Goal: Transaction & Acquisition: Book appointment/travel/reservation

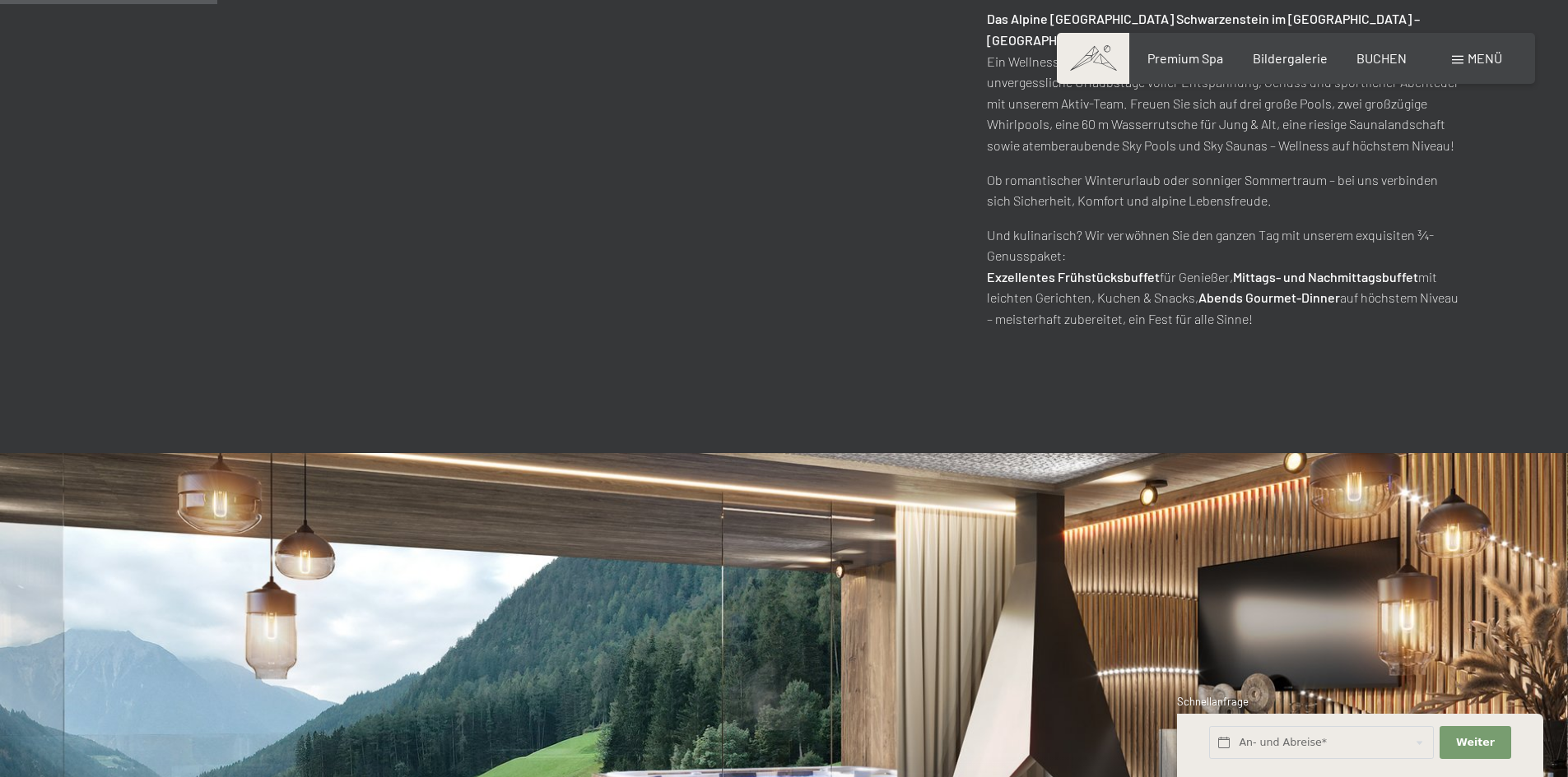
scroll to position [1152, 0]
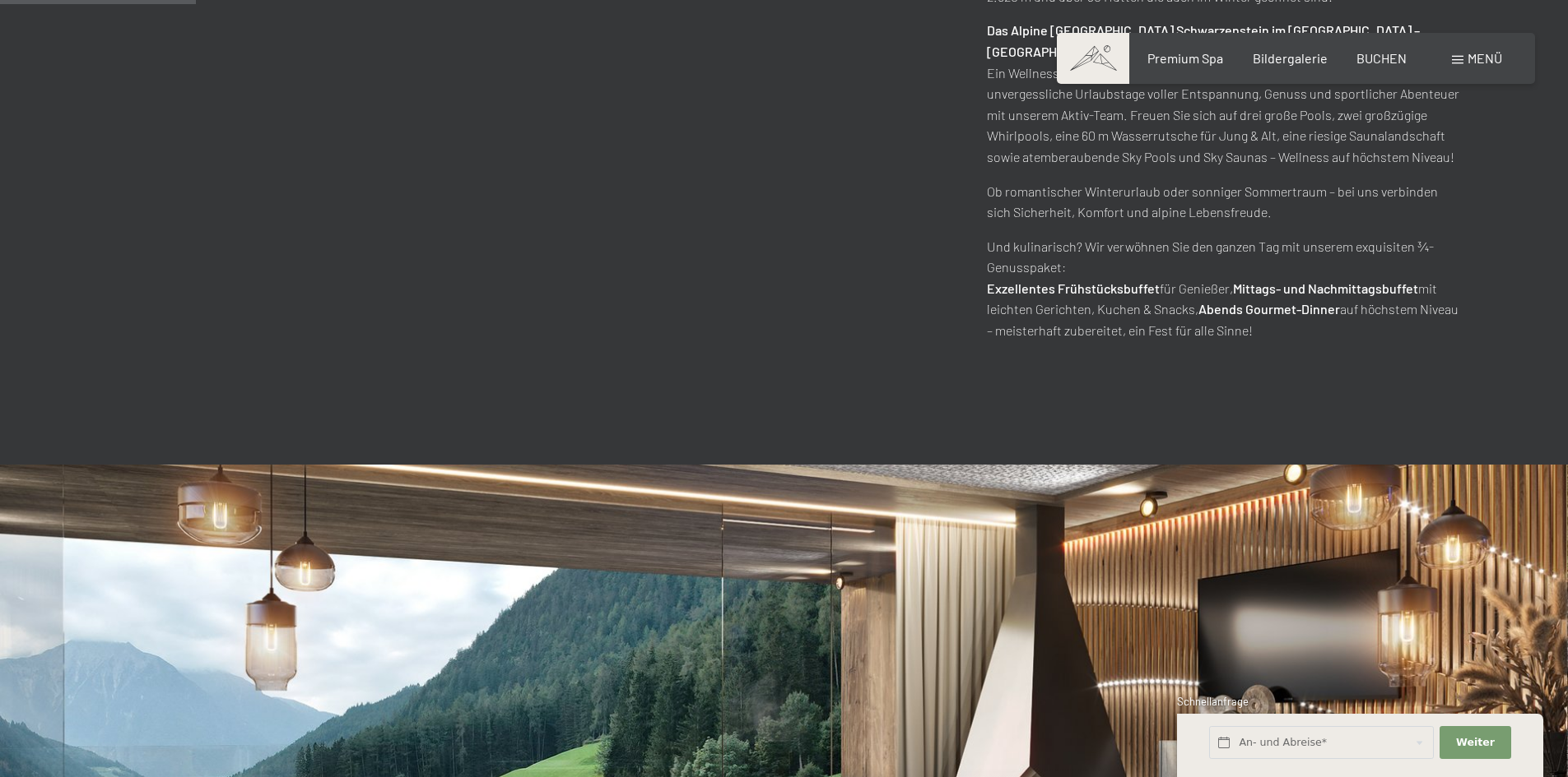
click at [1386, 67] on div "Buchen Anfragen Premium Spa Bildergalerie BUCHEN Menü DE IT EN Gutschein Bilder…" at bounding box center [1295, 58] width 412 height 18
click at [1385, 63] on span "BUCHEN" at bounding box center [1381, 55] width 50 height 16
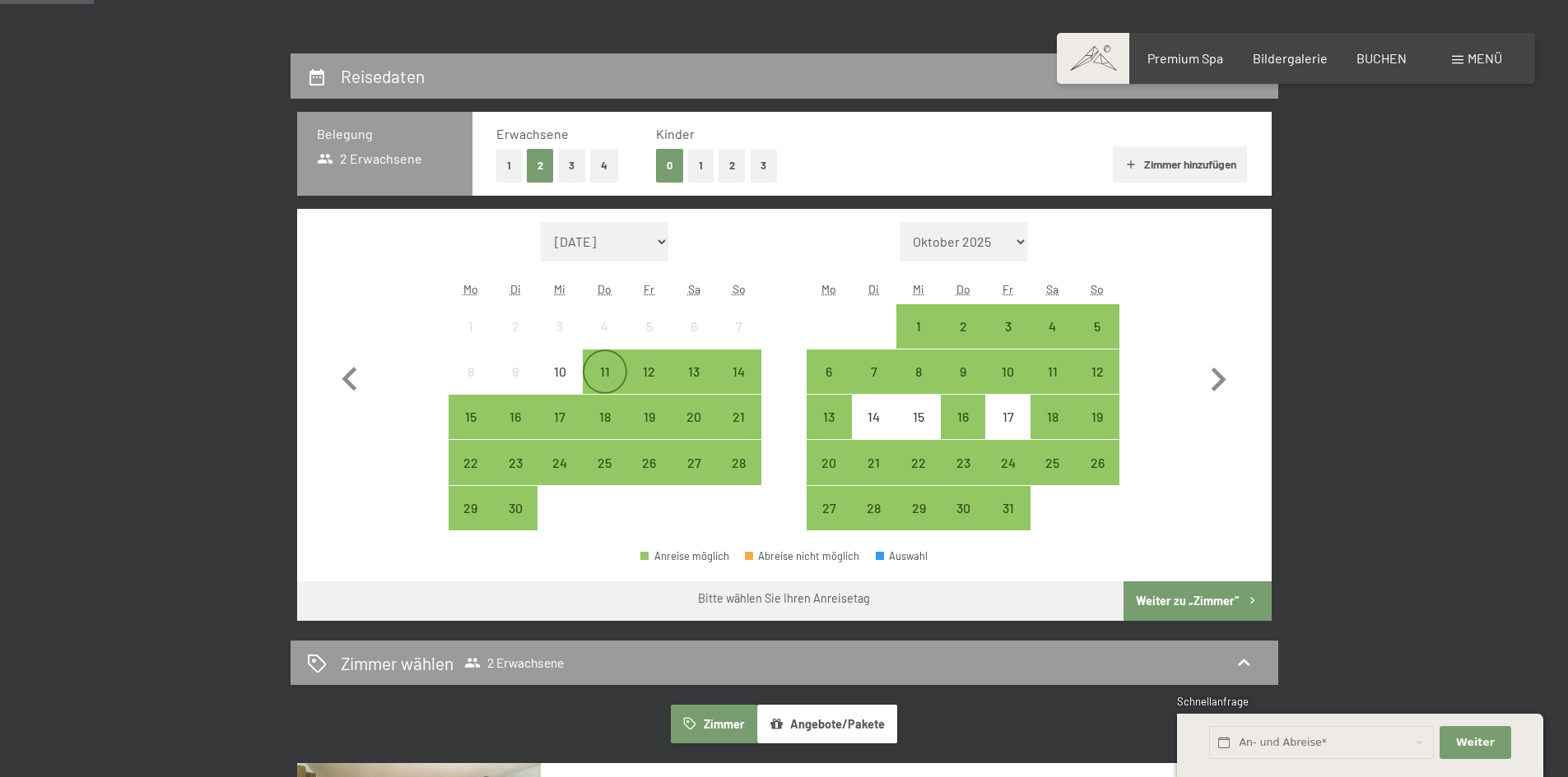
scroll to position [329, 0]
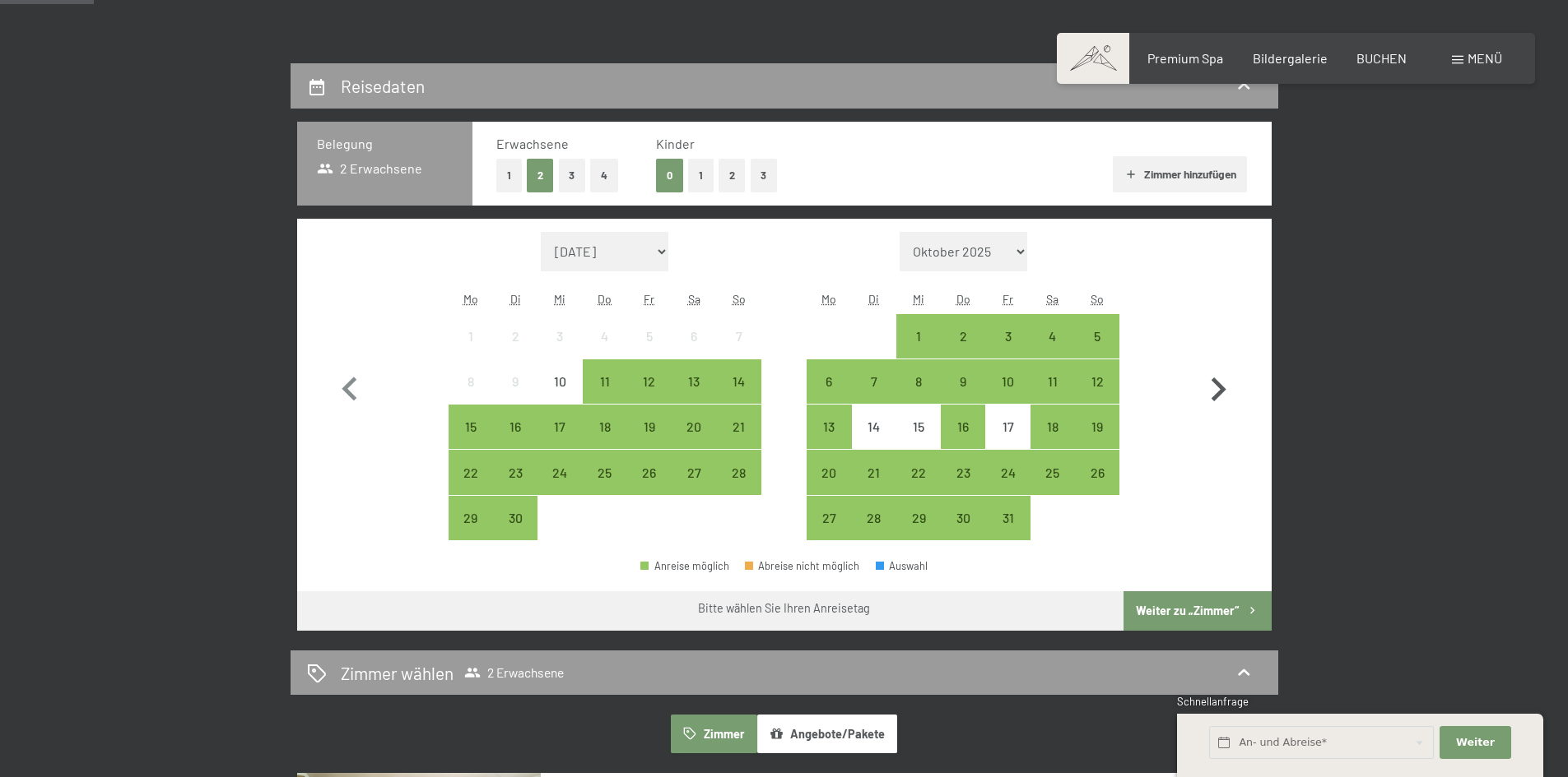
click at [1219, 383] on icon "button" at bounding box center [1219, 389] width 15 height 24
select select "2025-10-01"
select select "2025-11-01"
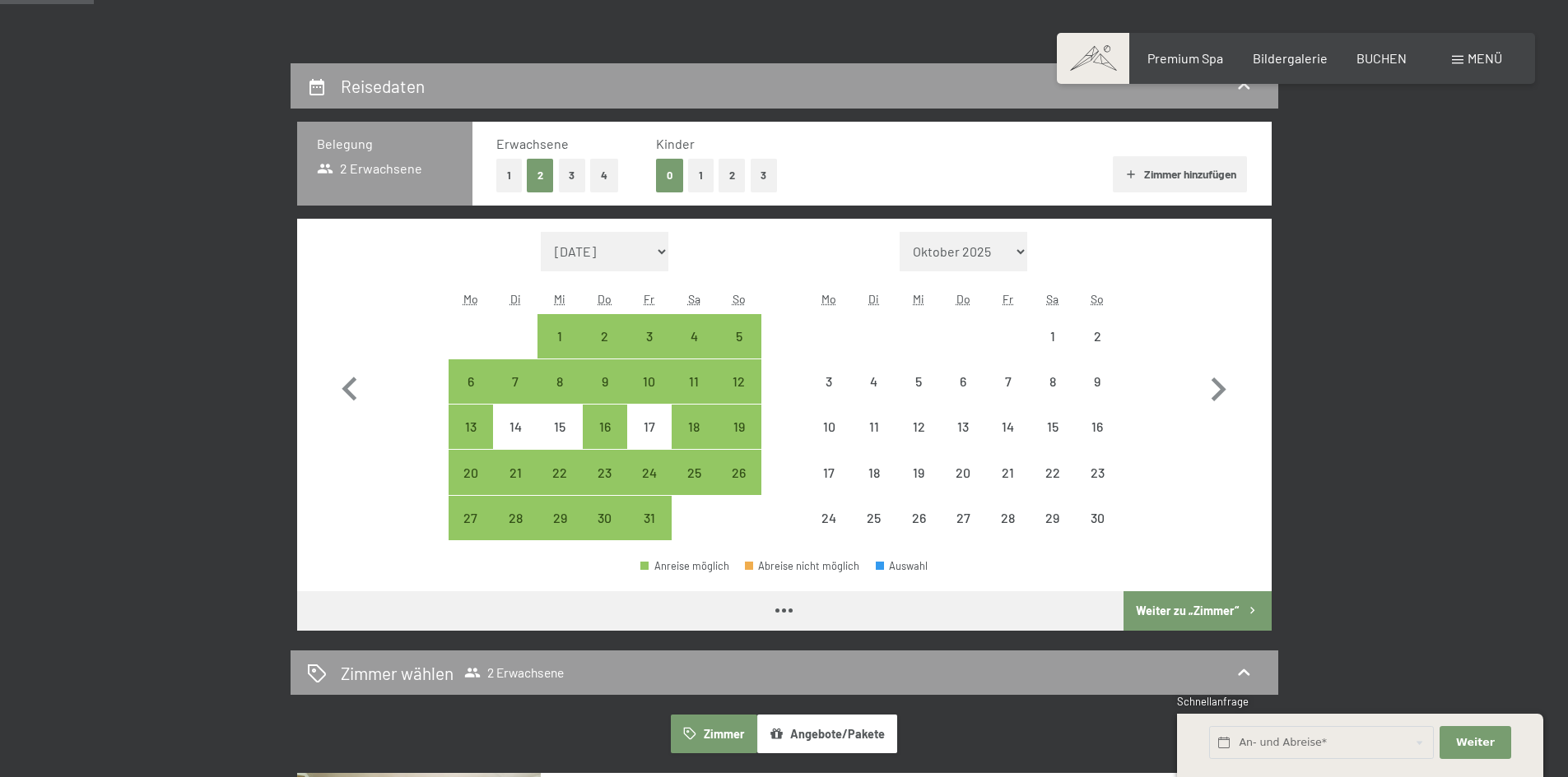
select select "2025-10-01"
select select "2025-11-01"
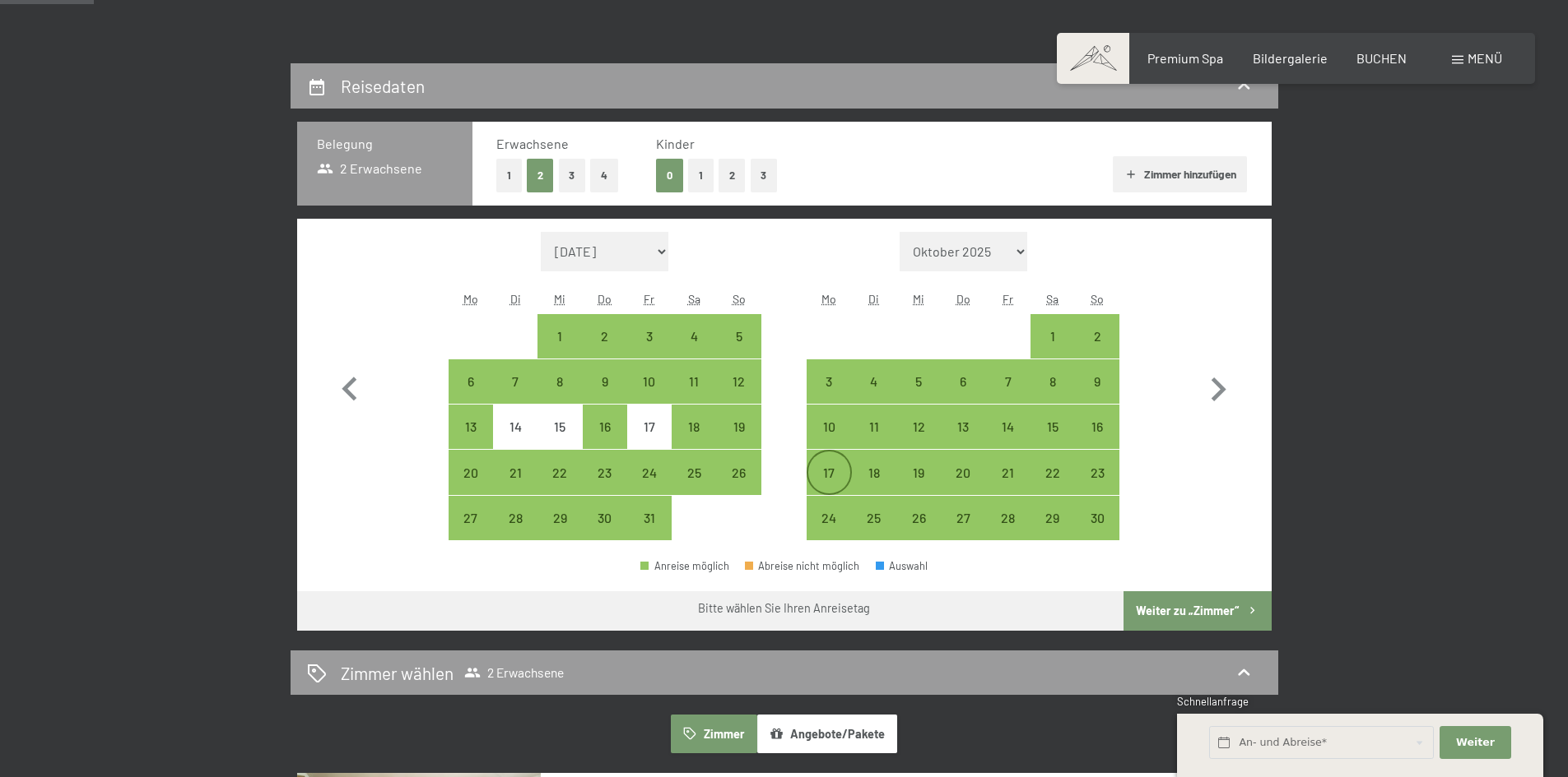
click at [837, 471] on div "17" at bounding box center [829, 486] width 41 height 41
select select "2025-10-01"
select select "2025-11-01"
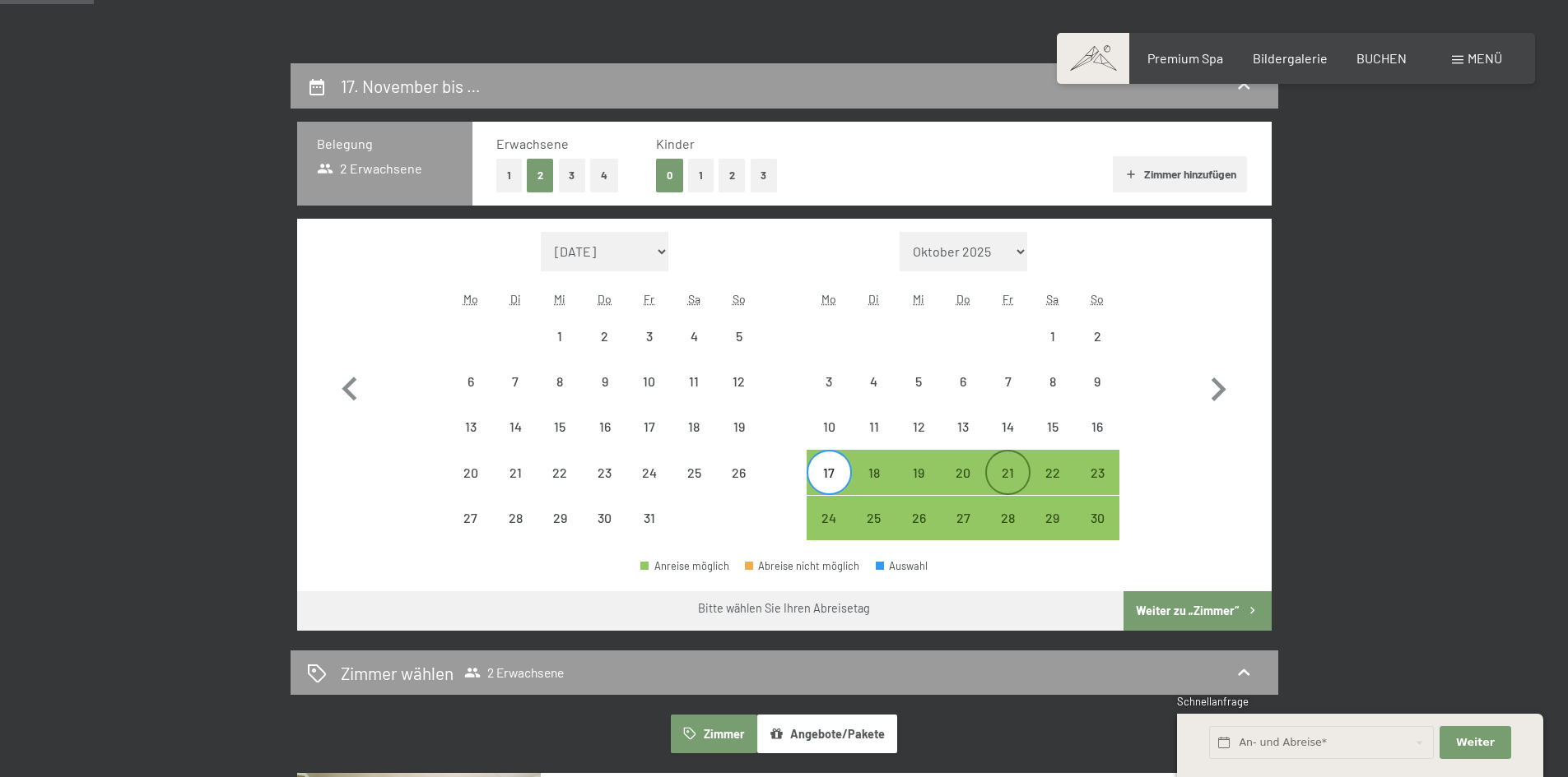
click at [998, 475] on div "21" at bounding box center [1007, 486] width 41 height 41
select select "2025-10-01"
select select "2025-11-01"
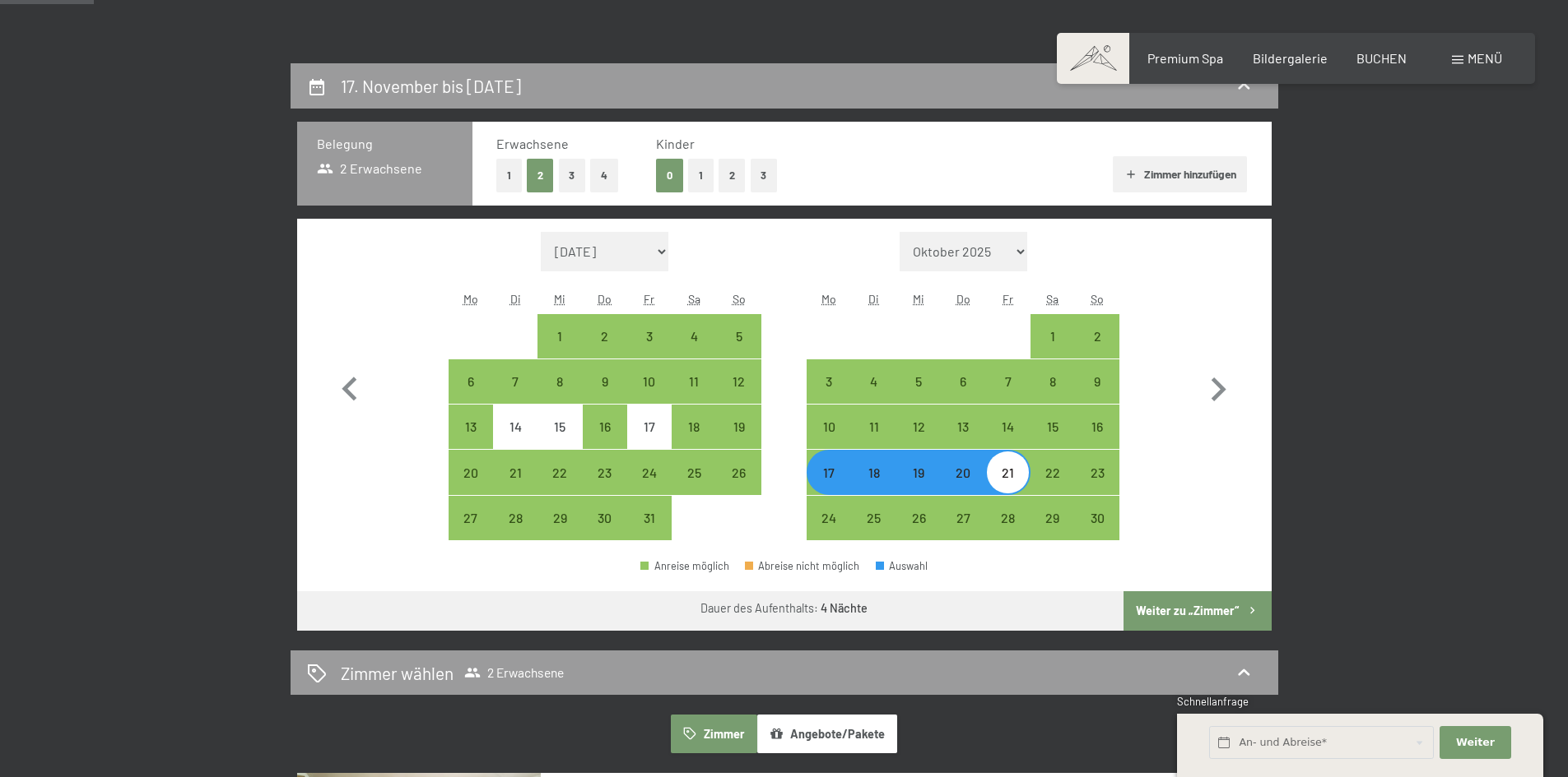
click at [1211, 601] on button "Weiter zu „Zimmer“" at bounding box center [1197, 611] width 148 height 40
select select "2025-10-01"
select select "2025-11-01"
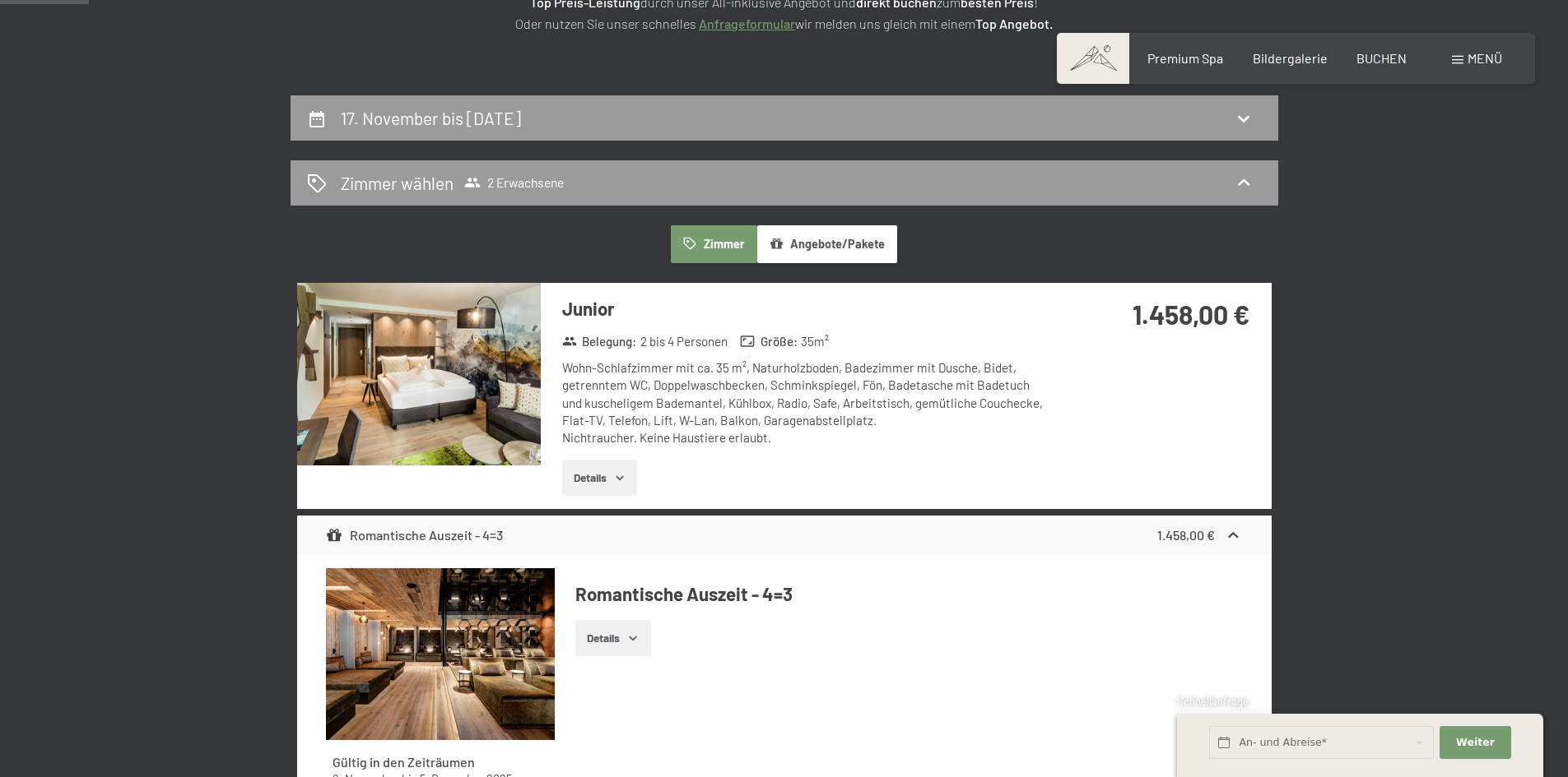
scroll to position [146, 0]
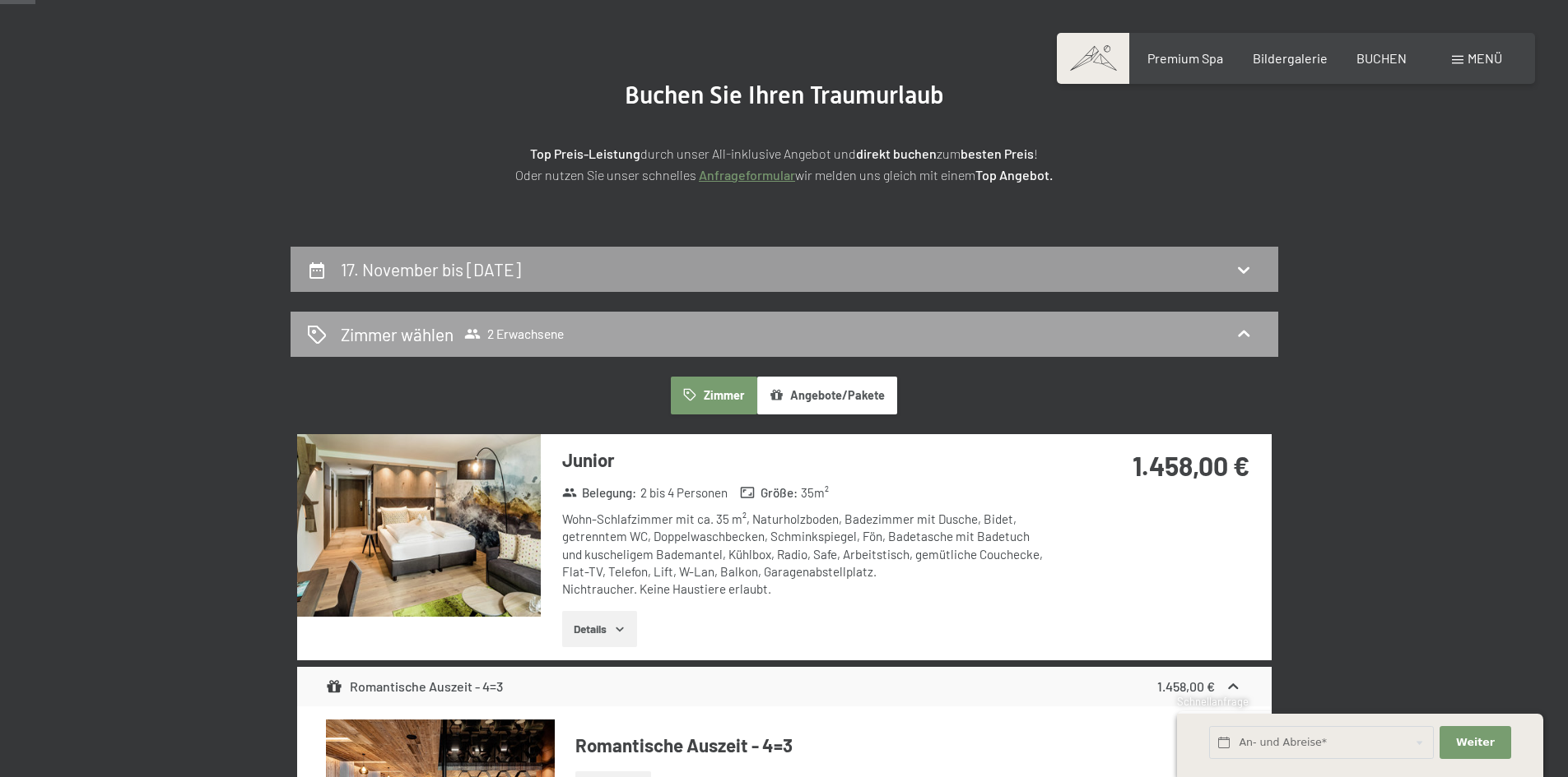
click at [712, 338] on div "Zimmer wählen 2 Erwachsene" at bounding box center [784, 334] width 954 height 24
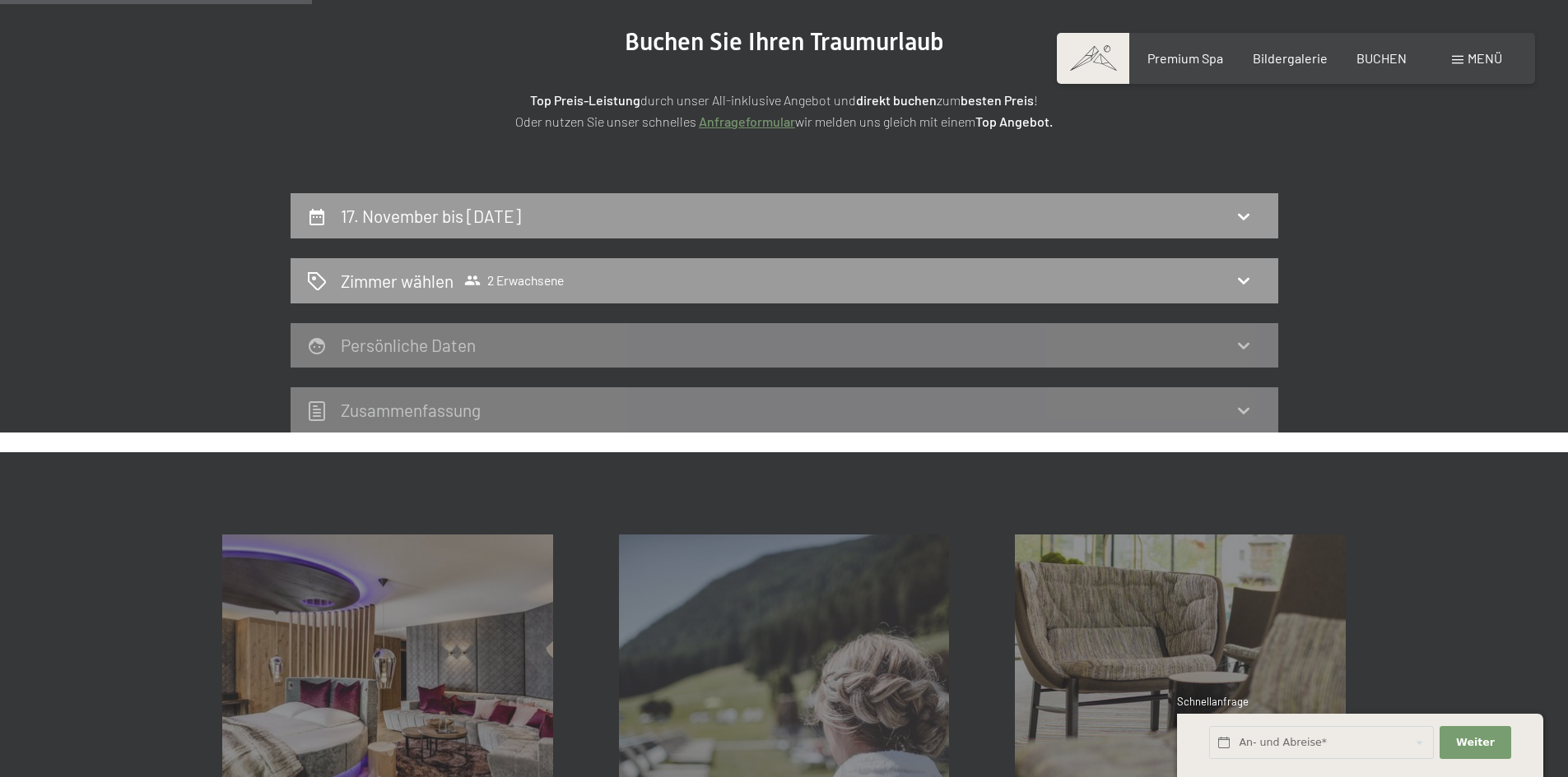
scroll to position [228, 0]
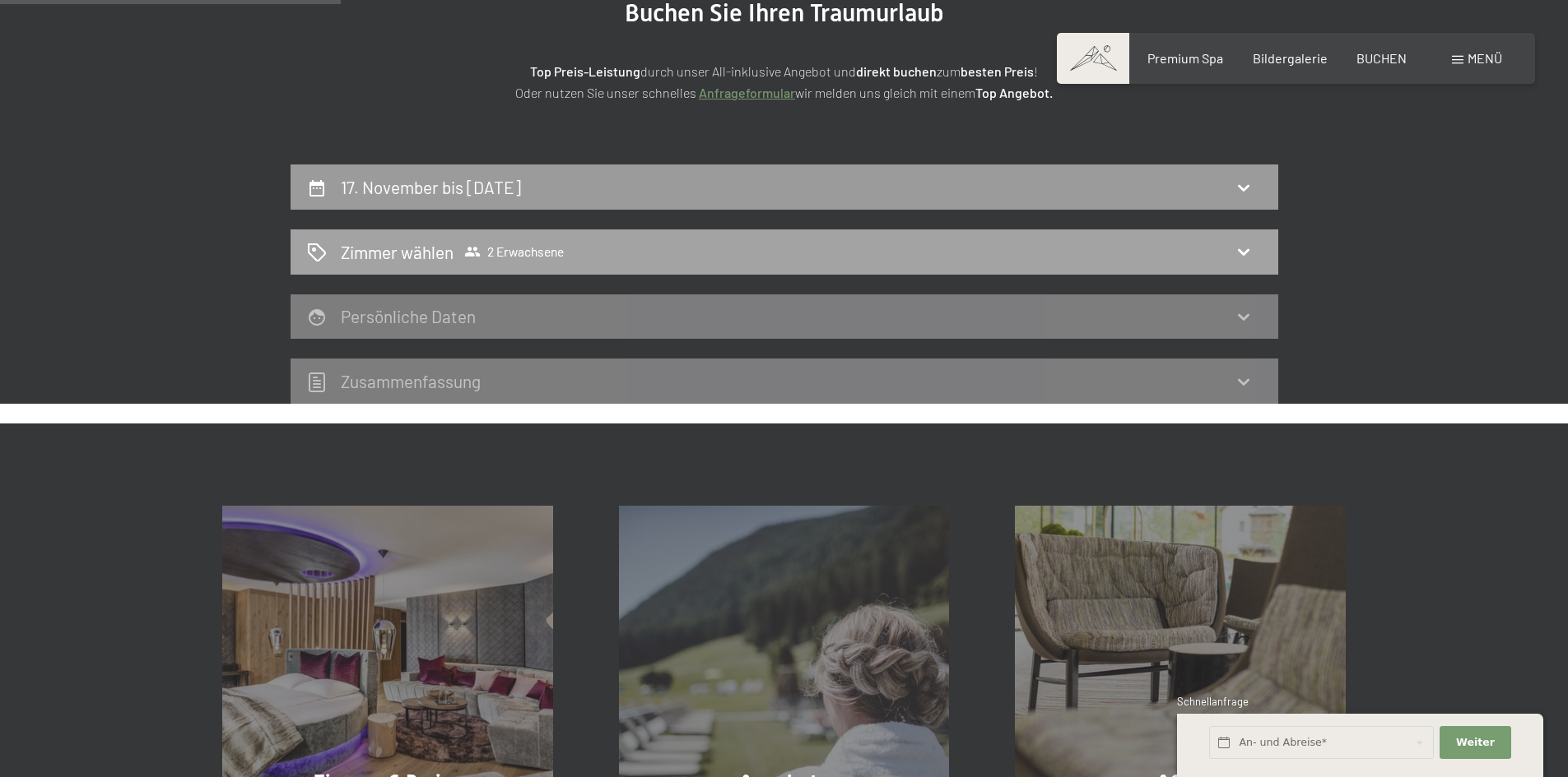
click at [1240, 251] on icon at bounding box center [1243, 252] width 11 height 7
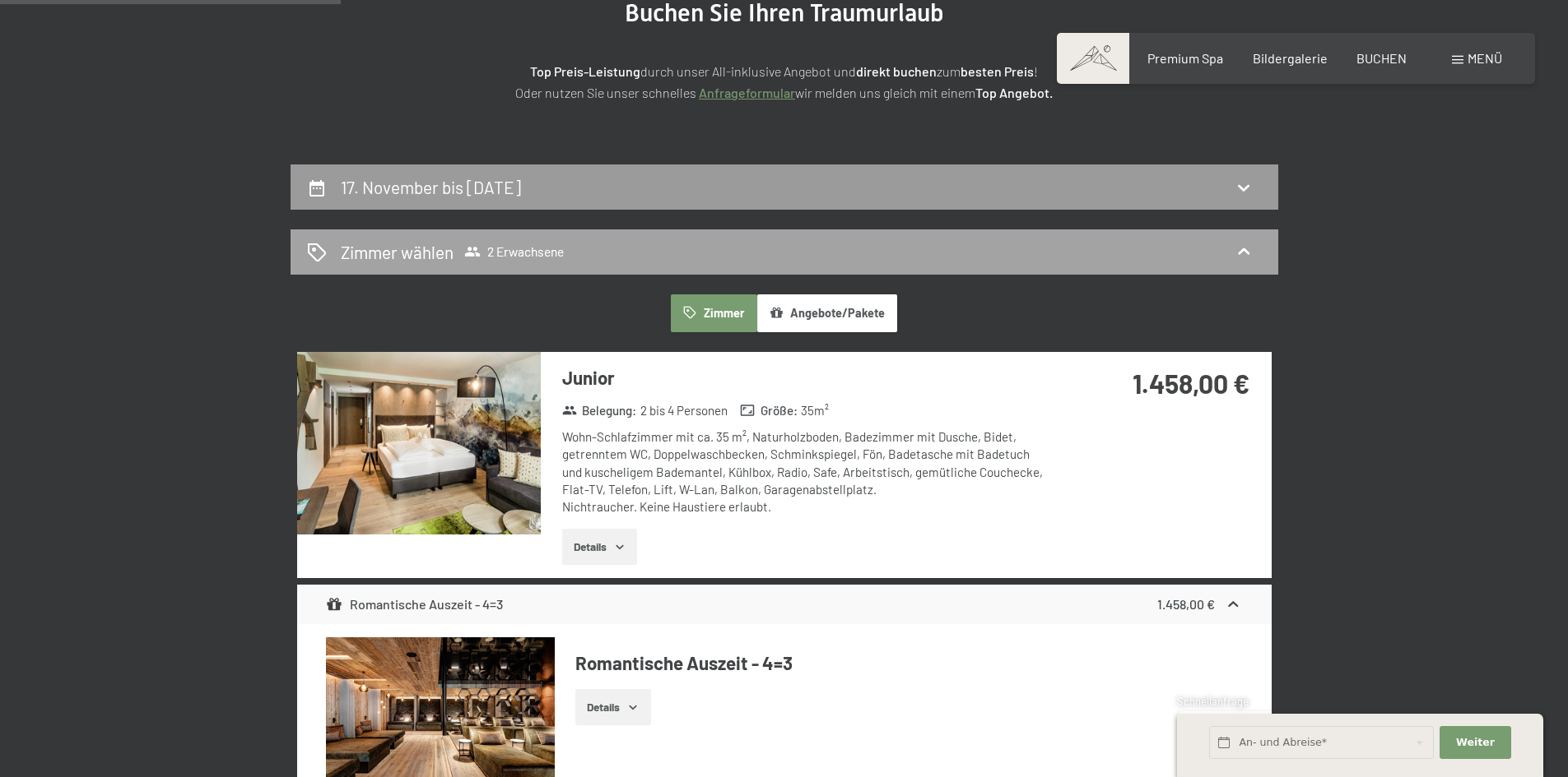
click at [543, 247] on span "2 Erwachsene" at bounding box center [513, 251] width 99 height 16
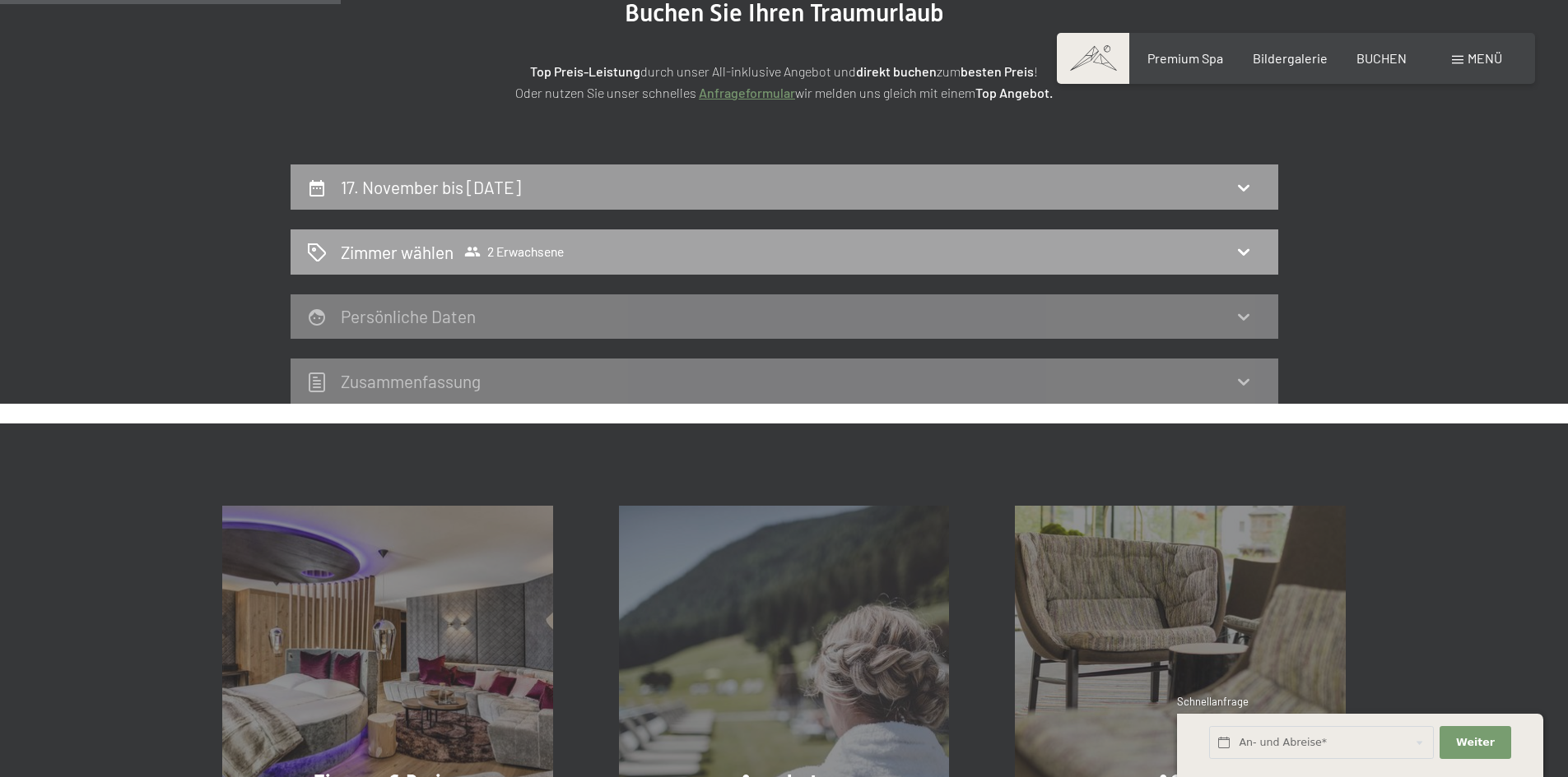
click at [347, 242] on h2 "Zimmer wählen" at bounding box center [397, 252] width 113 height 24
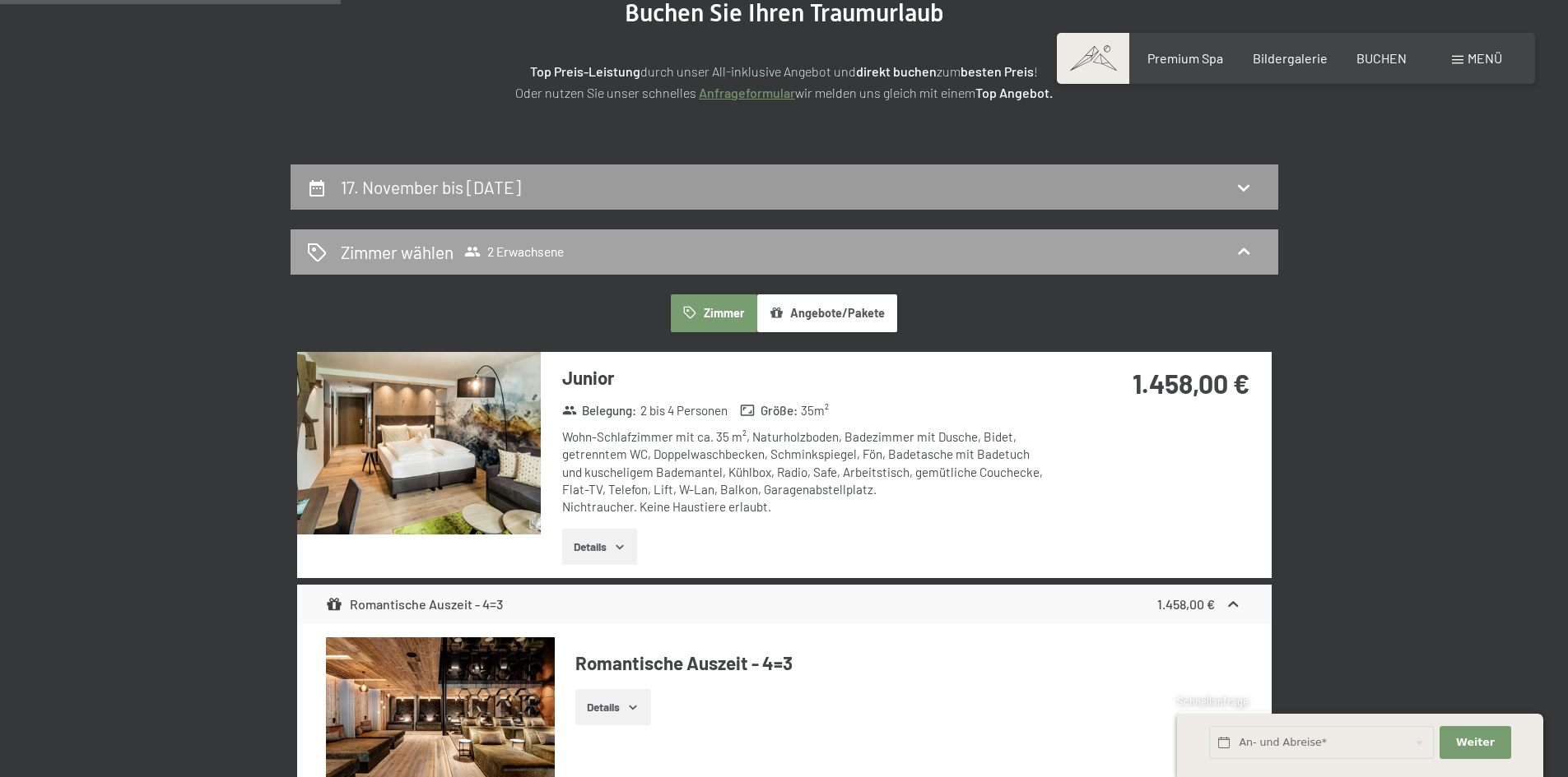
click at [662, 250] on div "Zimmer wählen 2 Erwachsene" at bounding box center [784, 252] width 954 height 24
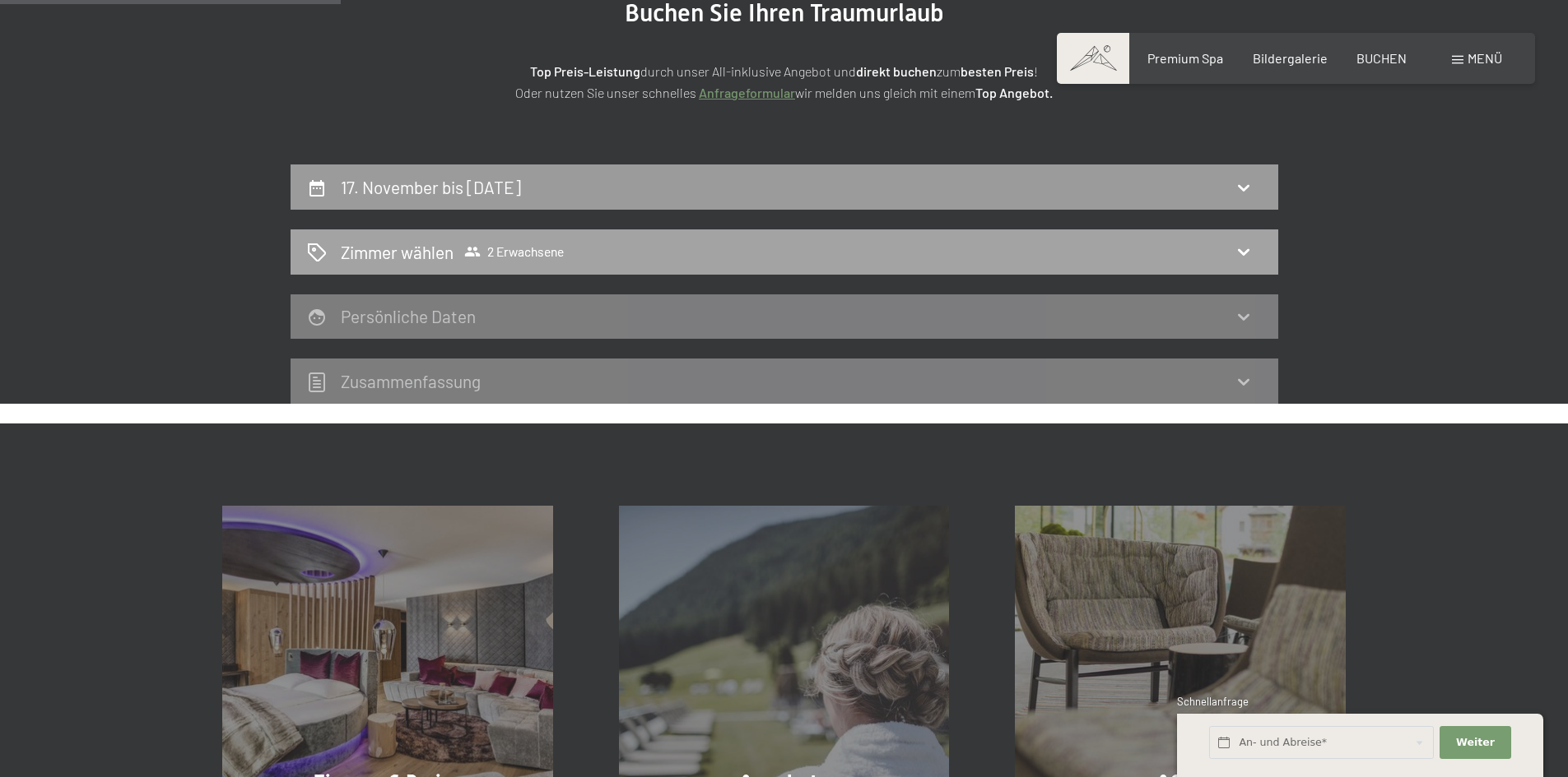
click at [538, 244] on span "2 Erwachsene" at bounding box center [513, 251] width 99 height 16
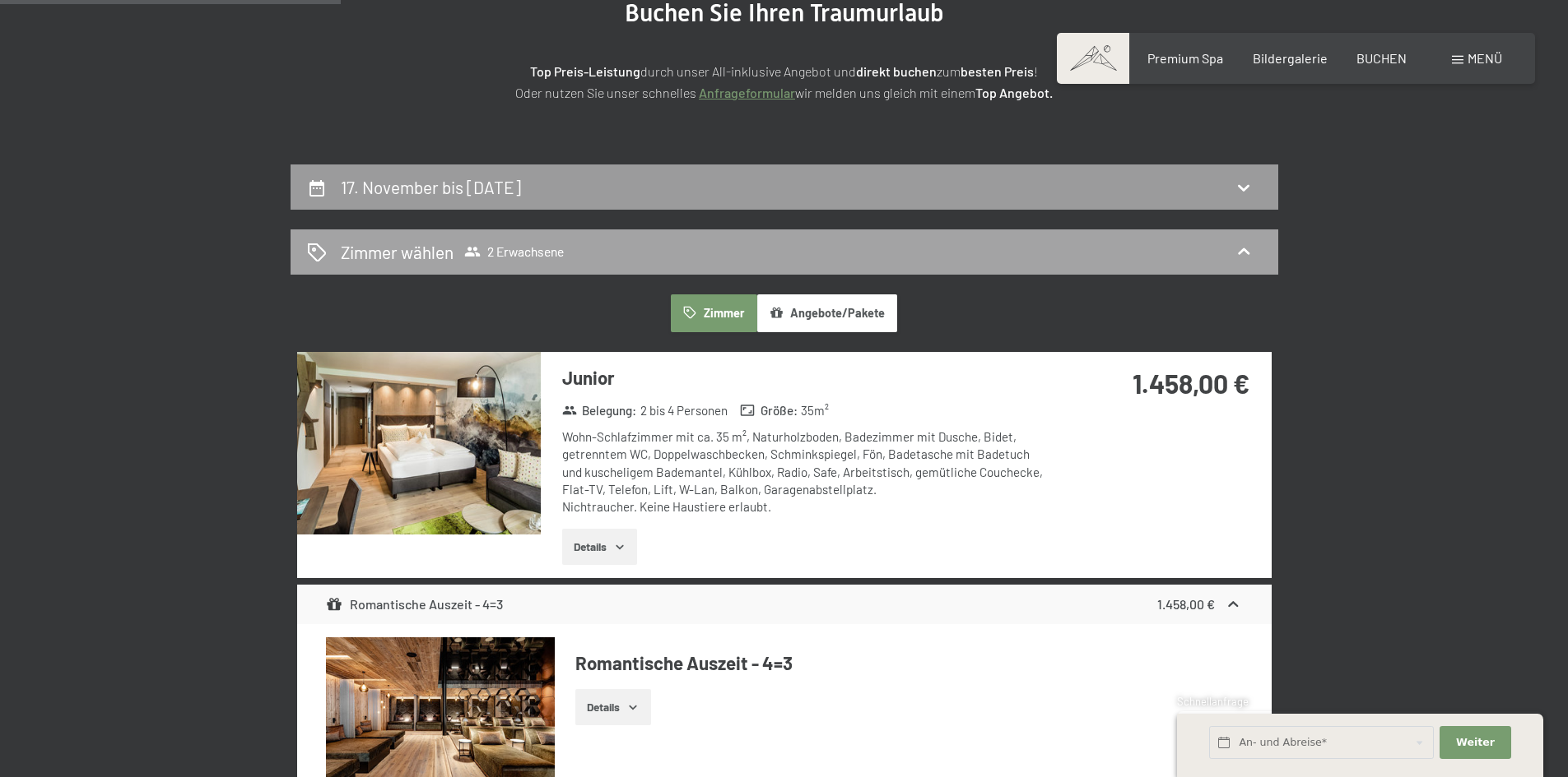
click at [1239, 256] on icon at bounding box center [1243, 252] width 20 height 20
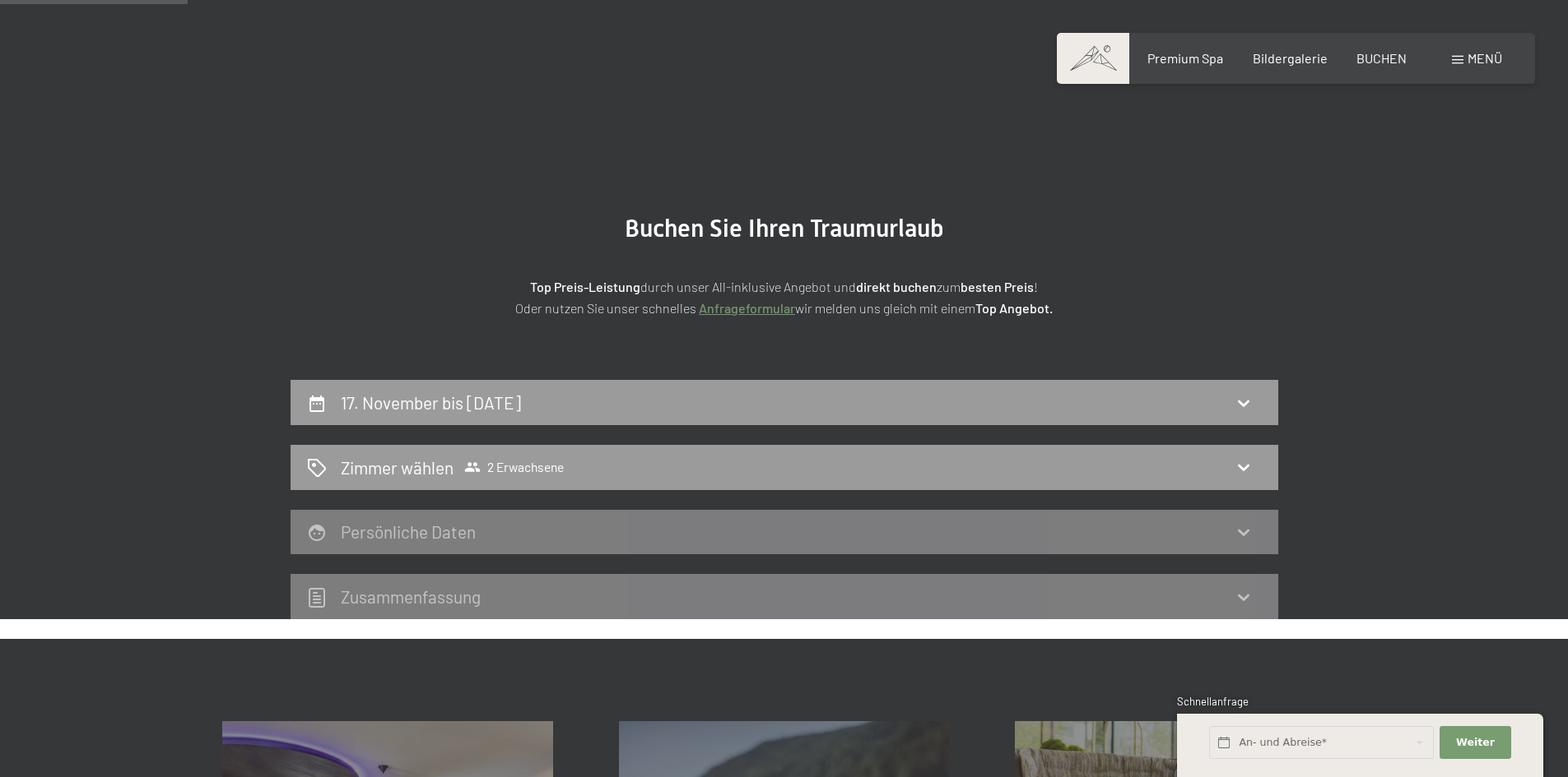
scroll to position [0, 0]
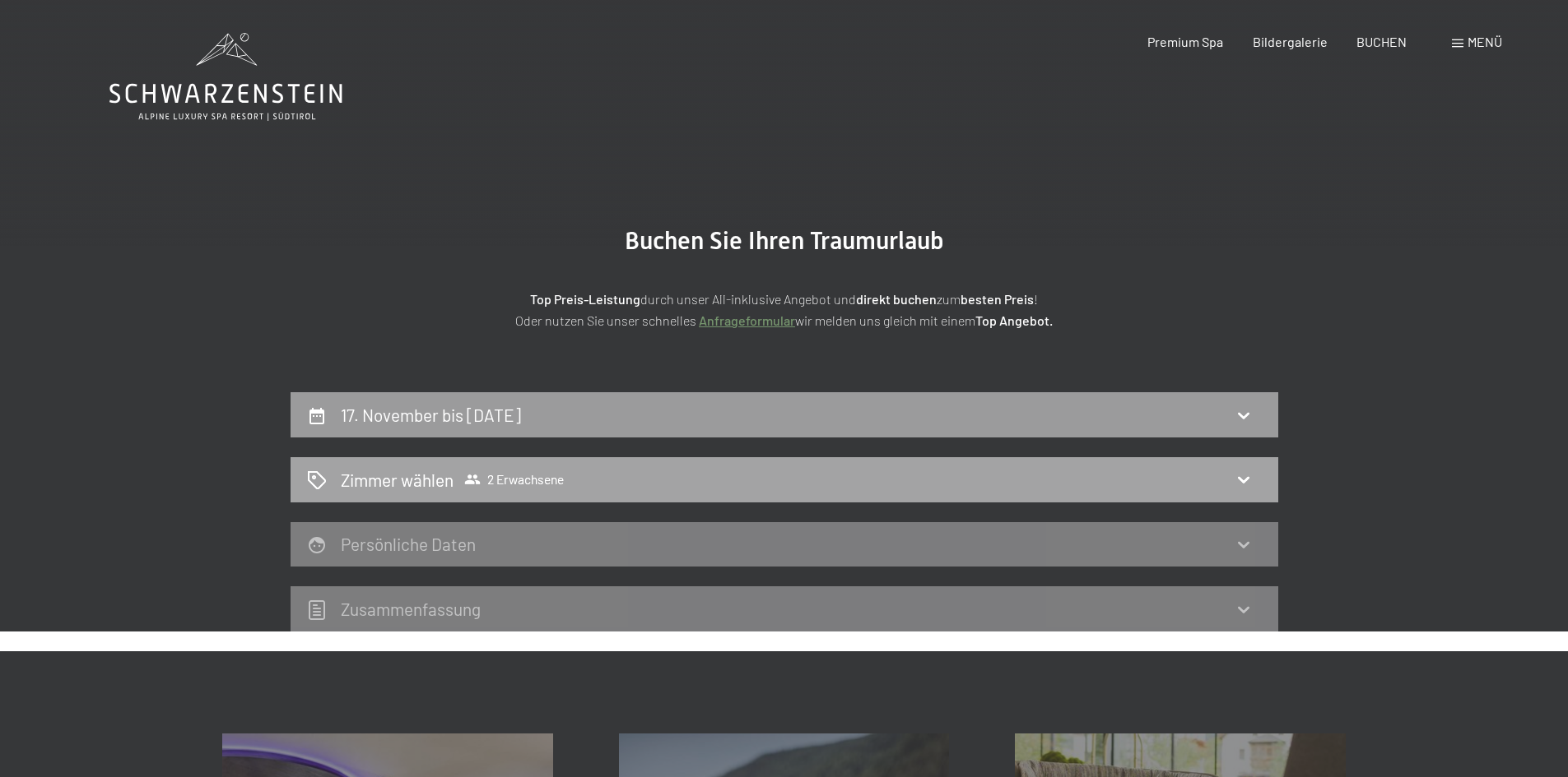
click at [414, 485] on h2 "Zimmer wählen" at bounding box center [397, 480] width 113 height 24
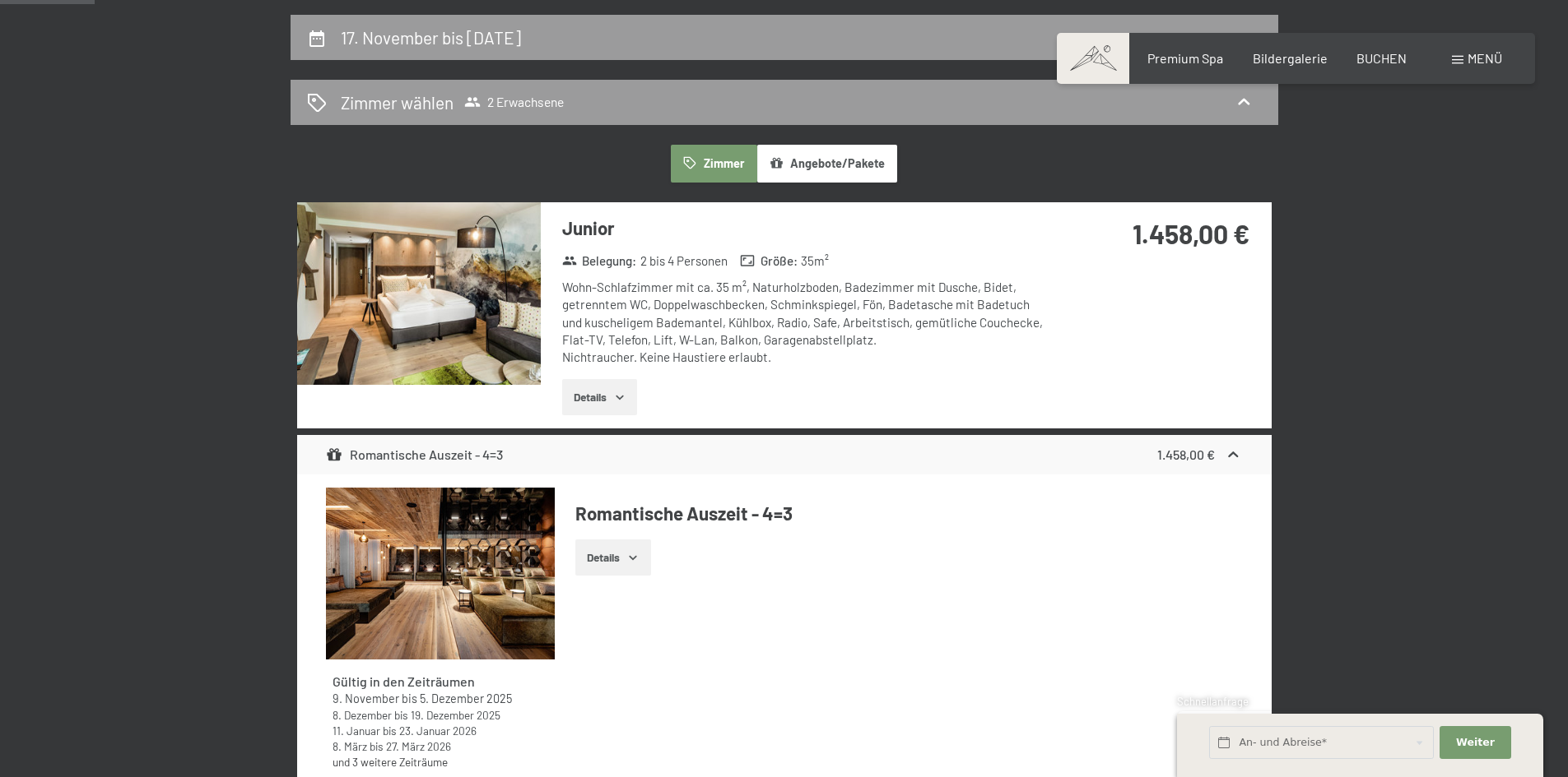
scroll to position [412, 0]
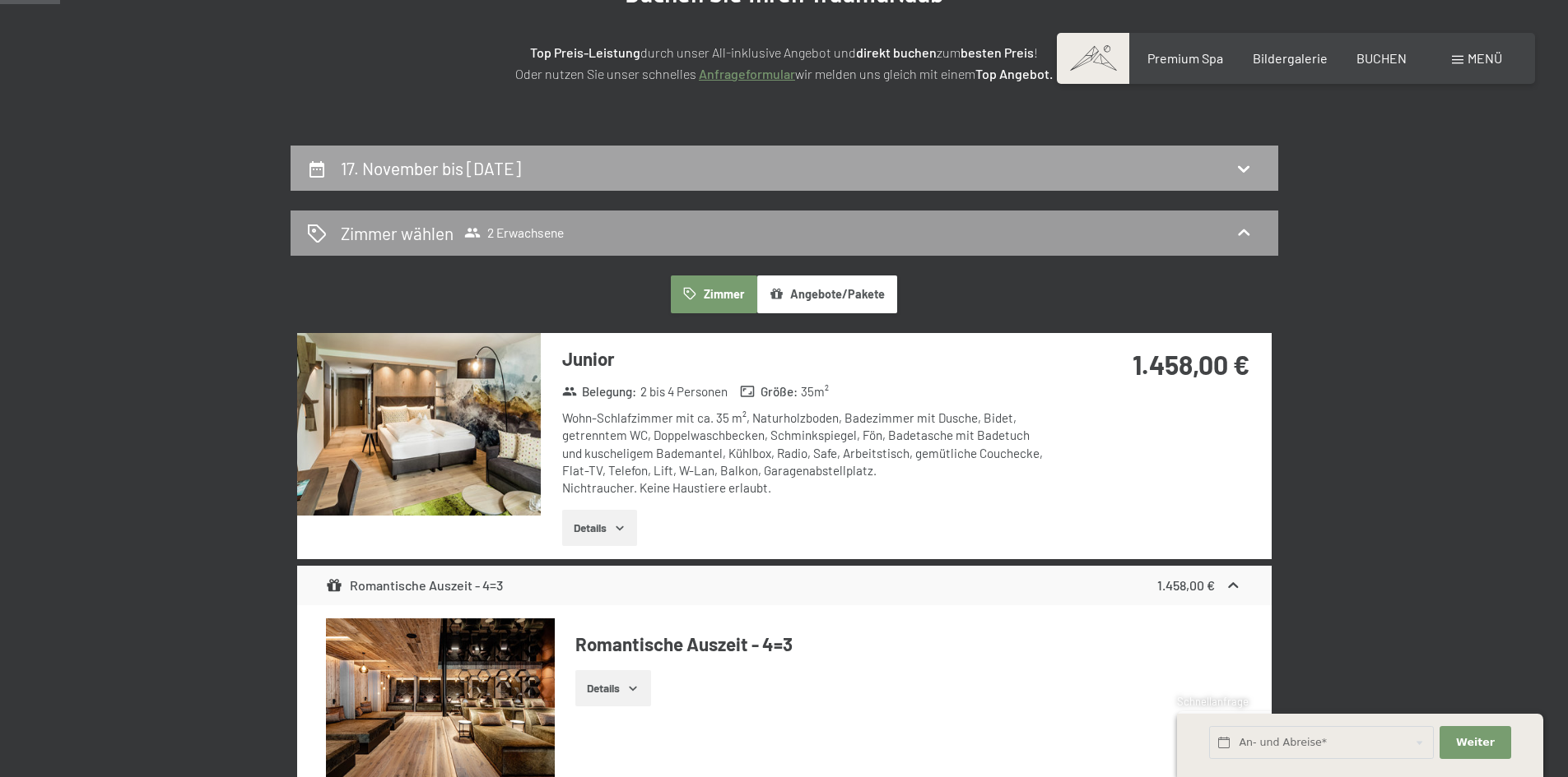
click at [521, 167] on h2 "17. November bis 21. November 2025" at bounding box center [431, 168] width 180 height 21
select select "2025-10-01"
select select "2025-11-01"
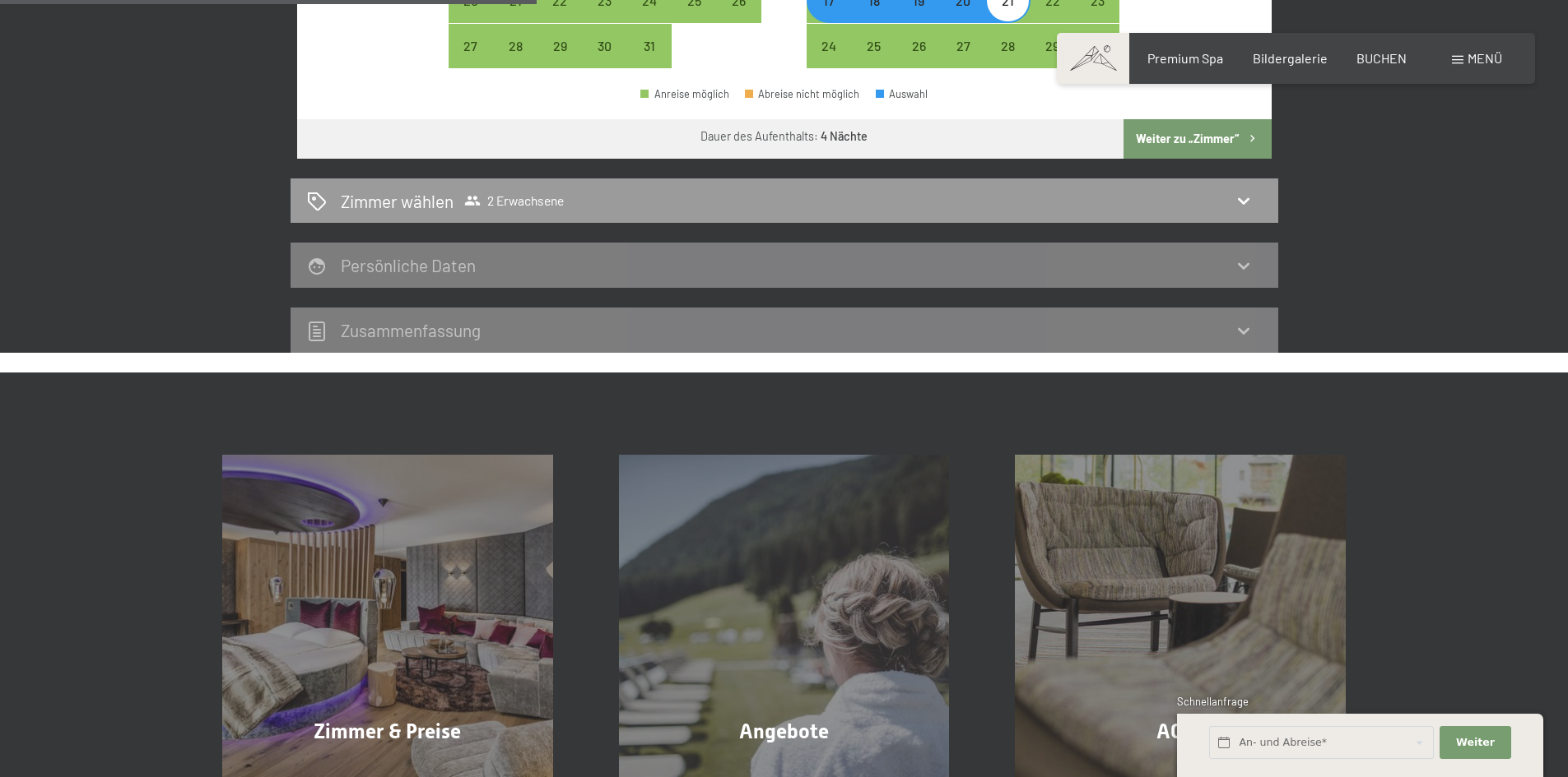
scroll to position [803, 0]
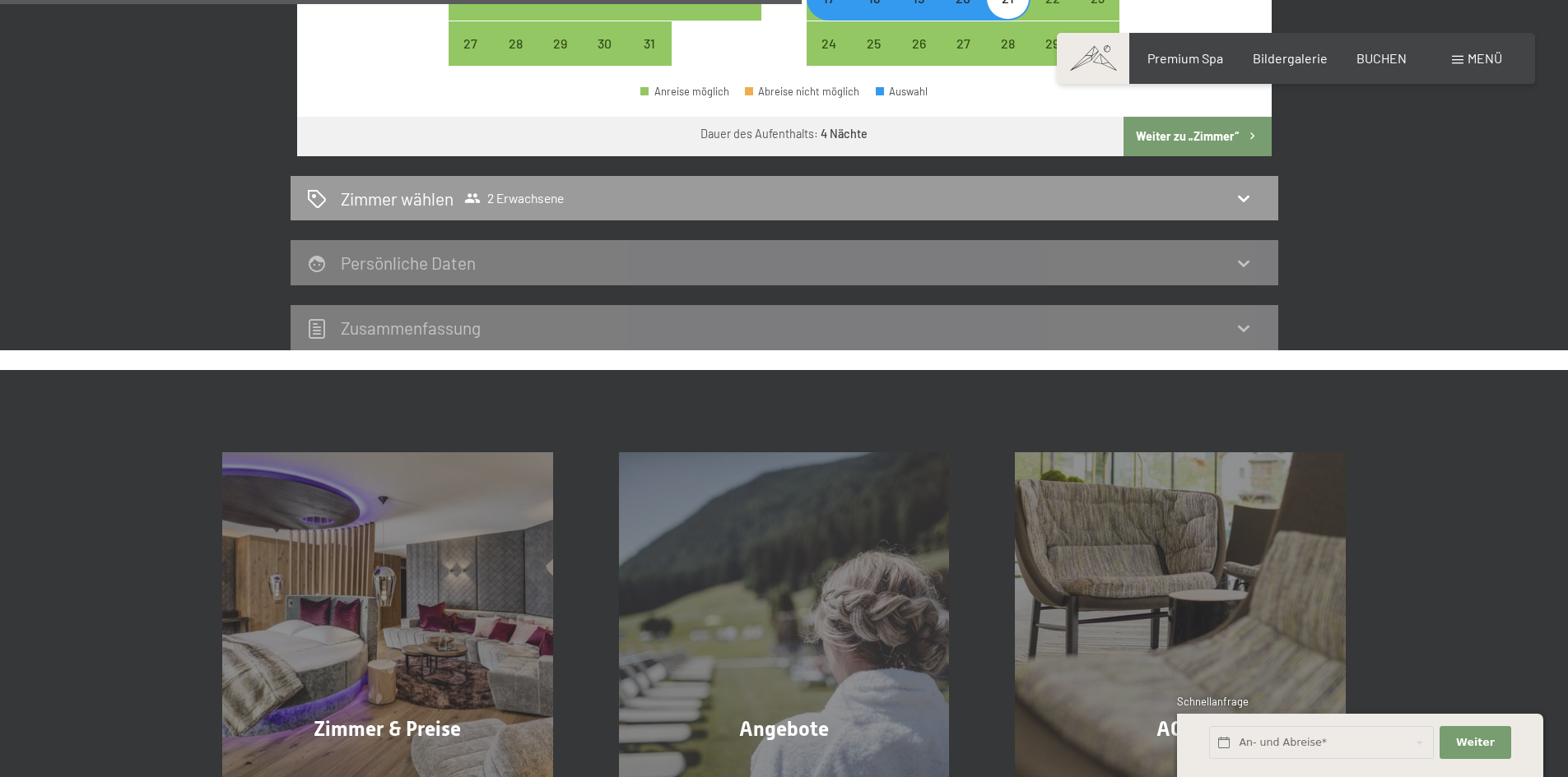
click at [634, 208] on div "Zimmer wählen 2 Erwachsene" at bounding box center [784, 198] width 954 height 24
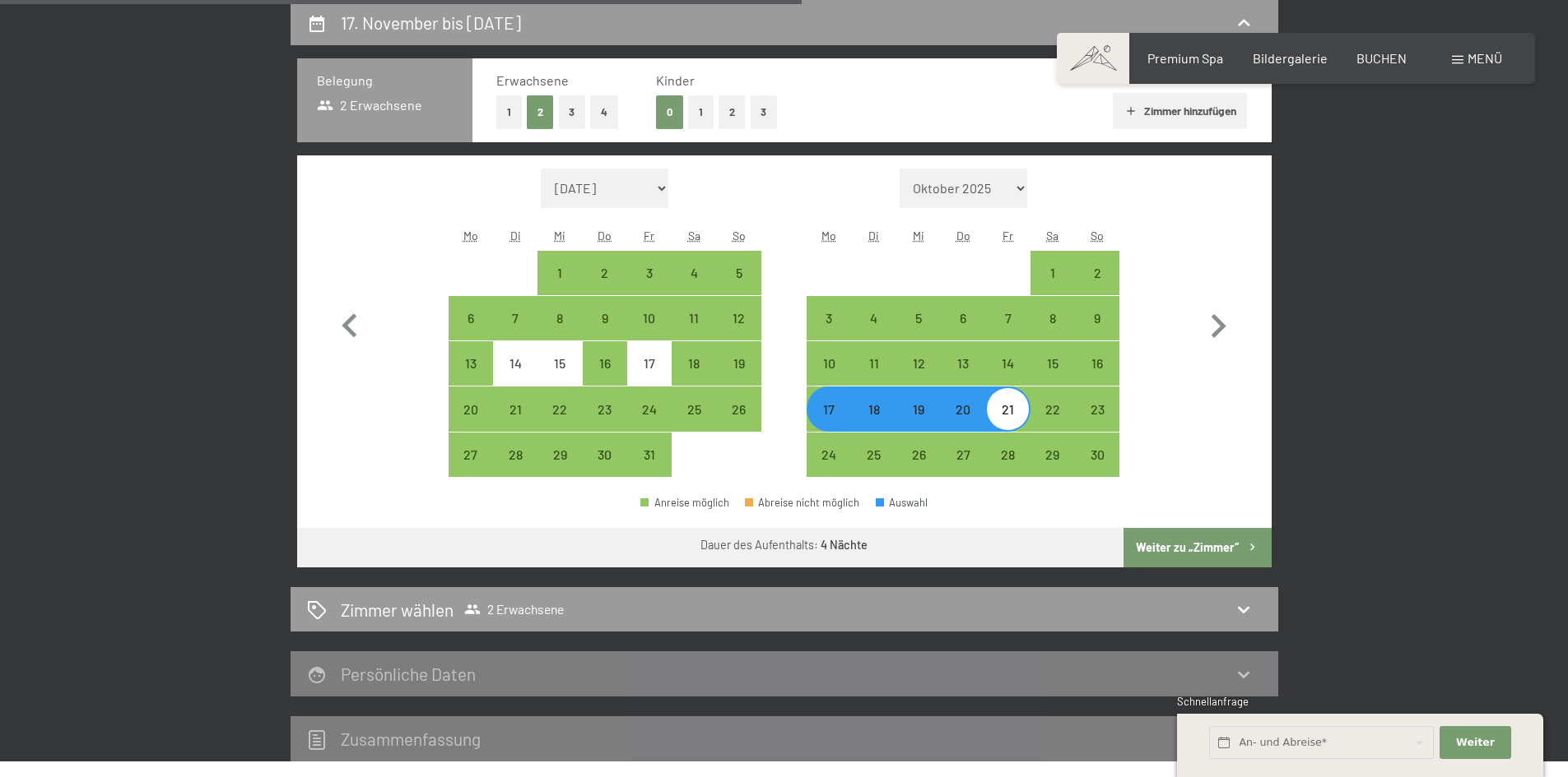
select select "2025-10-01"
select select "2025-11-01"
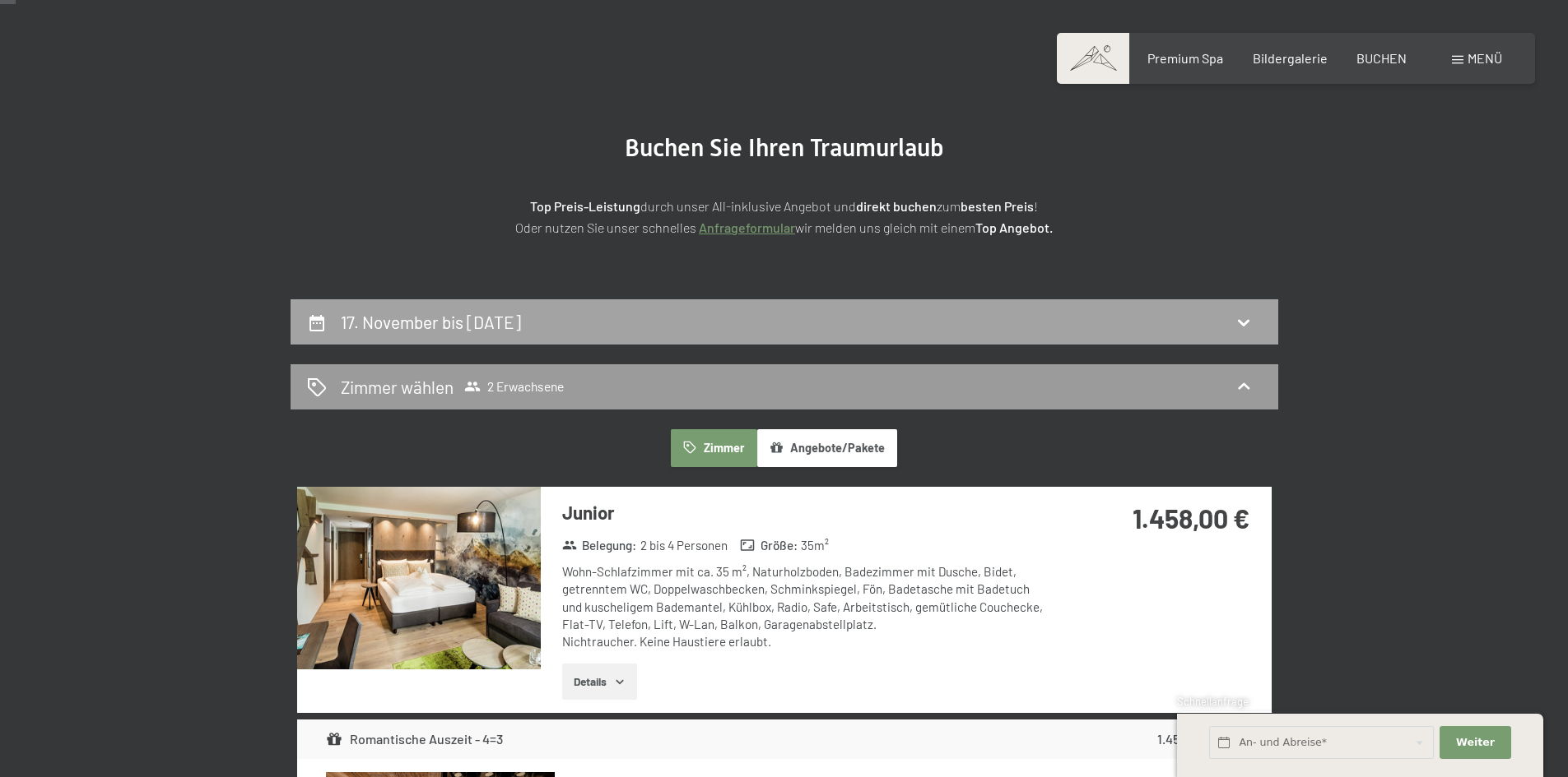
scroll to position [63, 0]
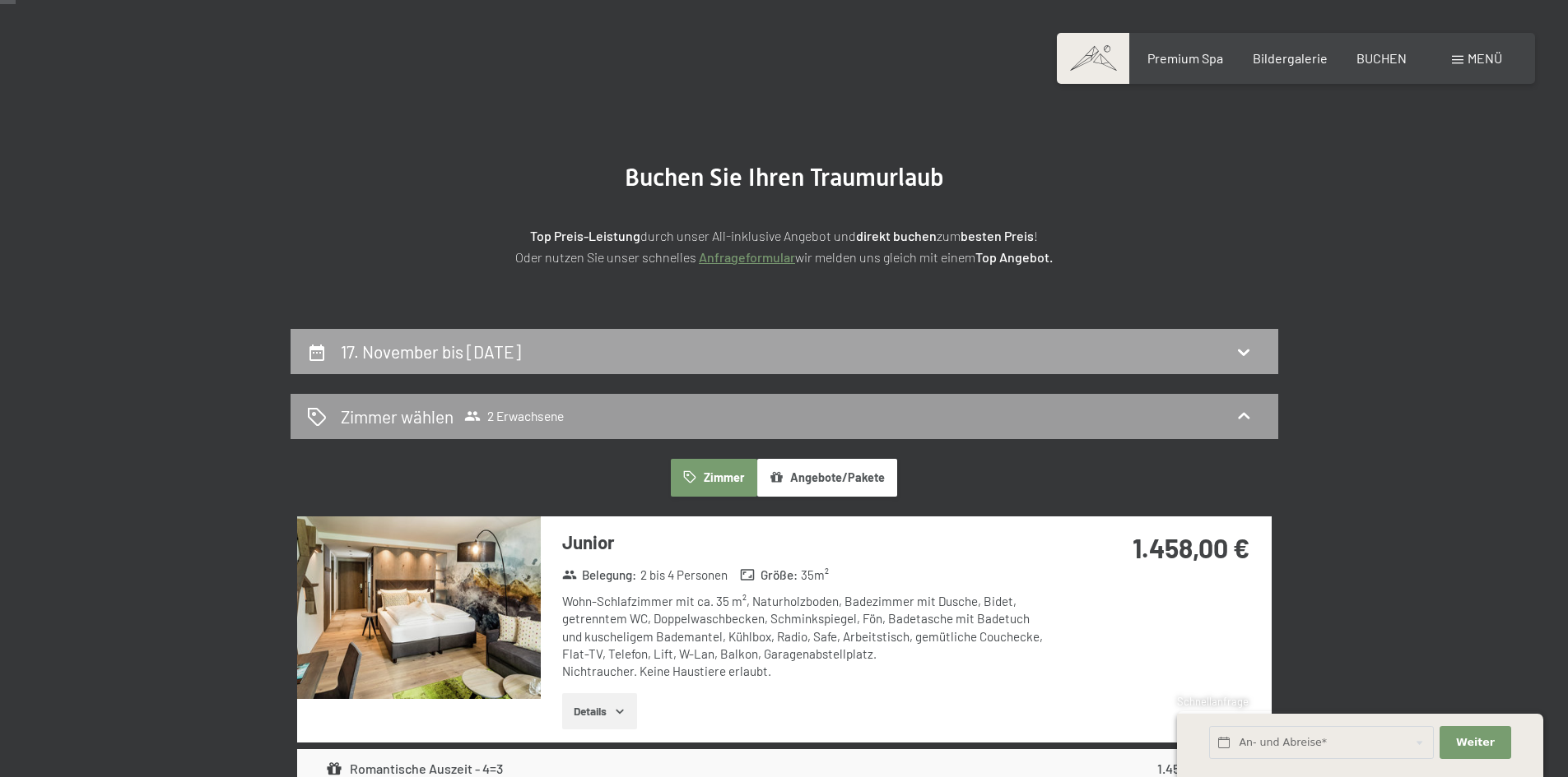
click at [508, 352] on h2 "17. November bis 21. November 2025" at bounding box center [431, 352] width 180 height 21
select select "2025-10-01"
select select "2025-11-01"
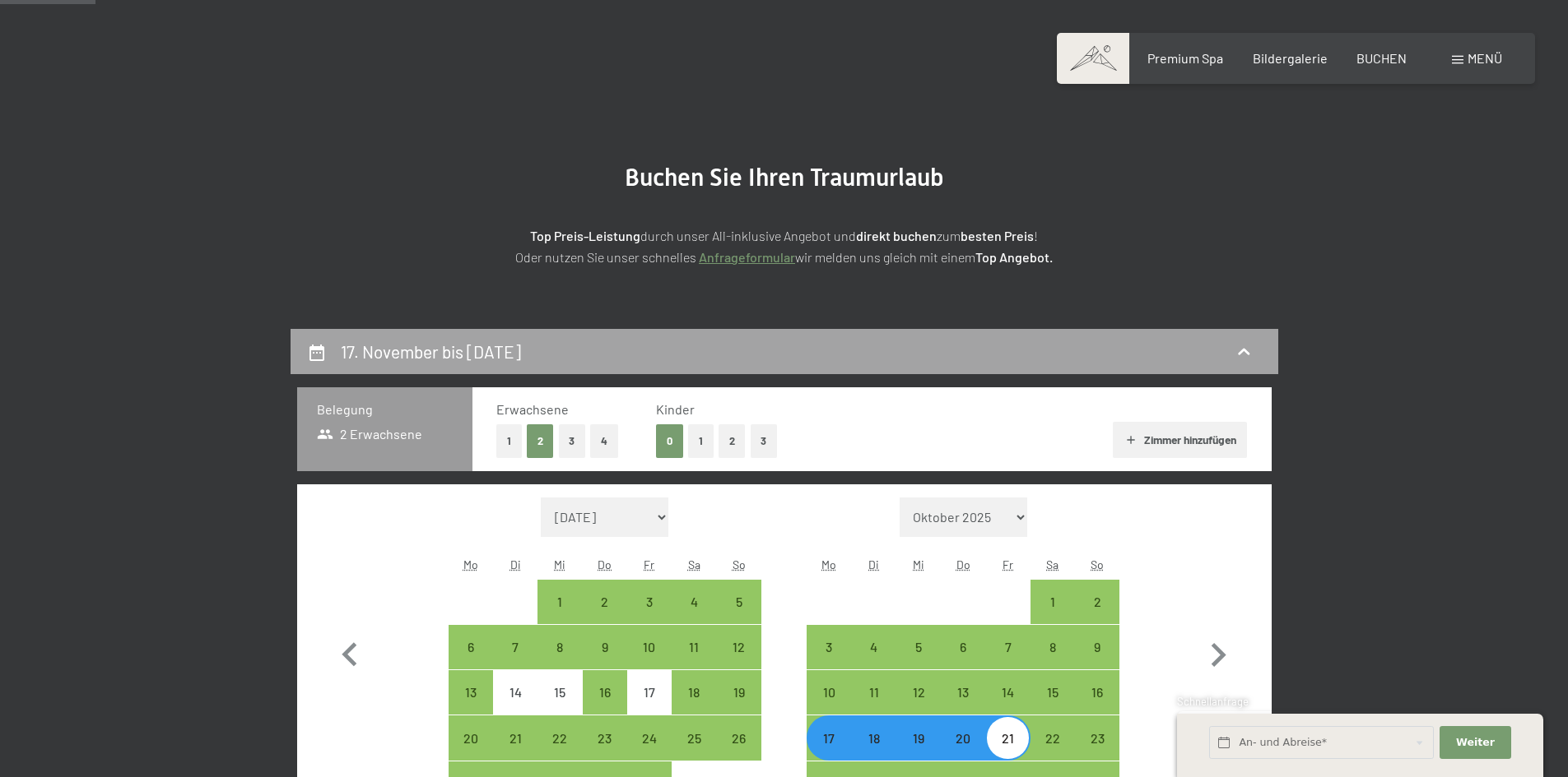
scroll to position [393, 0]
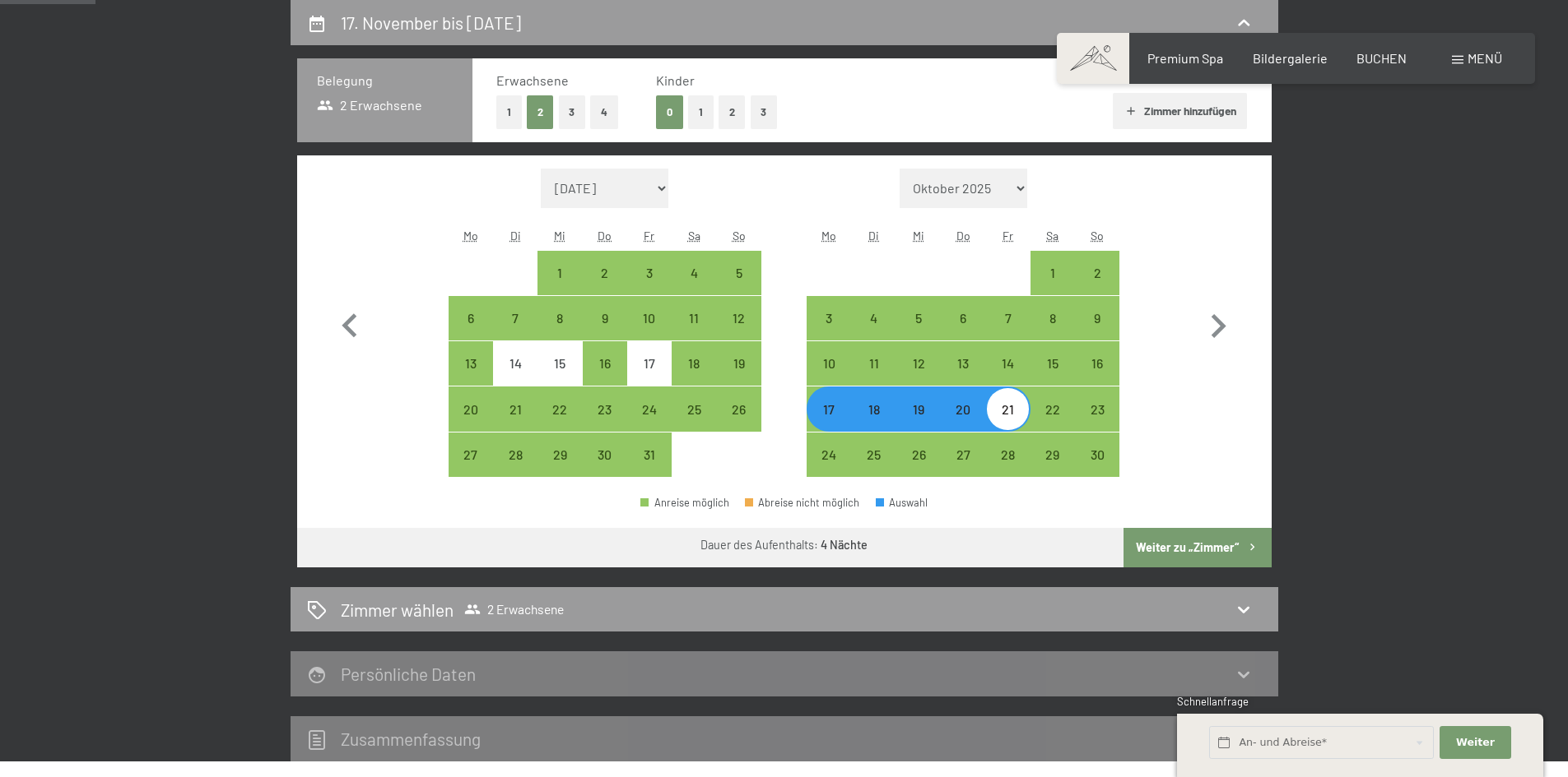
click at [972, 425] on div "20" at bounding box center [962, 423] width 41 height 41
select select "2025-10-01"
select select "2025-11-01"
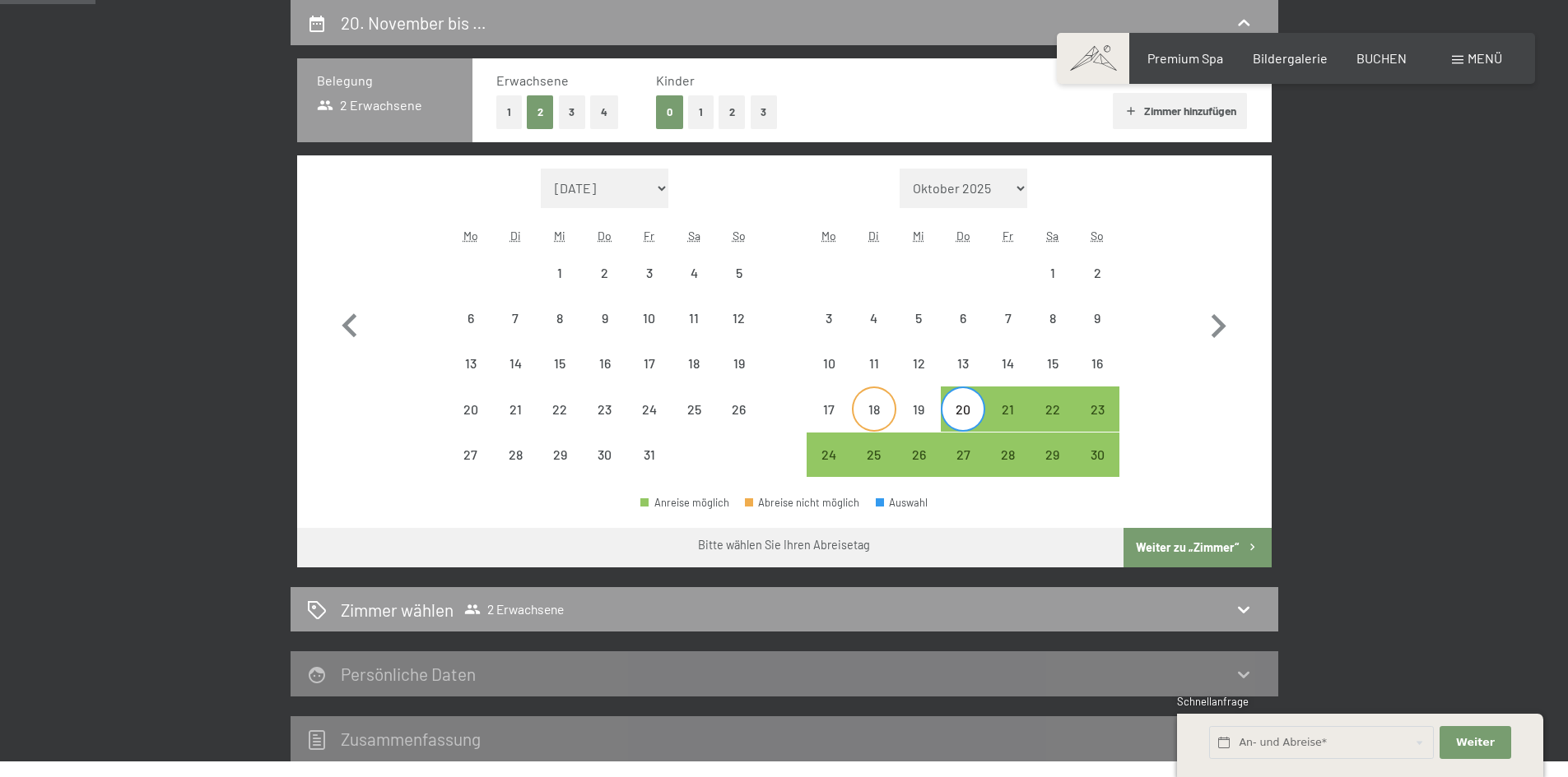
click at [854, 420] on div "18" at bounding box center [873, 423] width 41 height 41
select select "2025-10-01"
select select "2025-11-01"
click at [834, 417] on div "17" at bounding box center [829, 423] width 41 height 41
select select "2025-10-01"
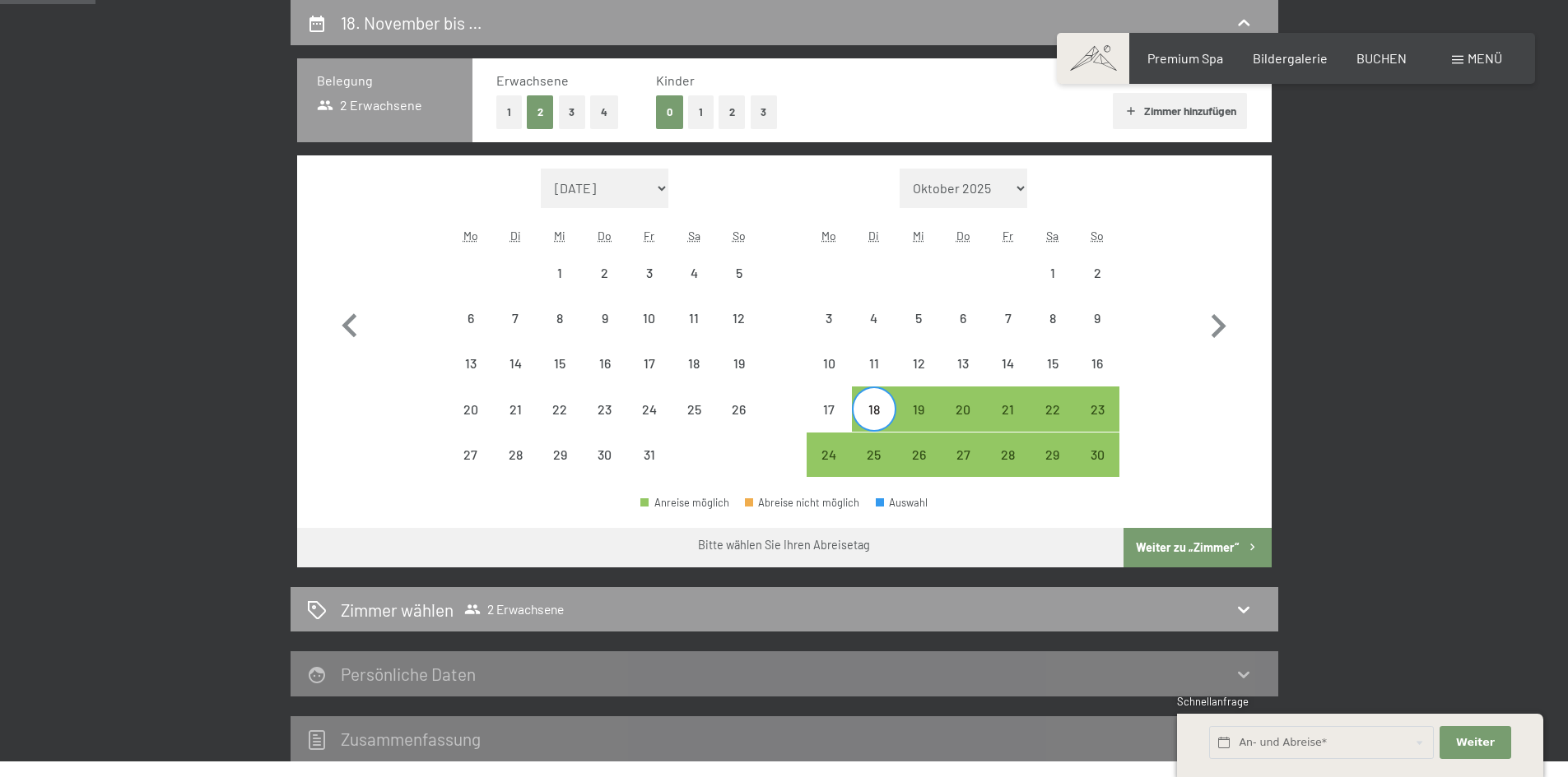
select select "2025-11-01"
click at [957, 414] on div "20" at bounding box center [962, 423] width 41 height 41
select select "2025-10-01"
select select "2025-11-01"
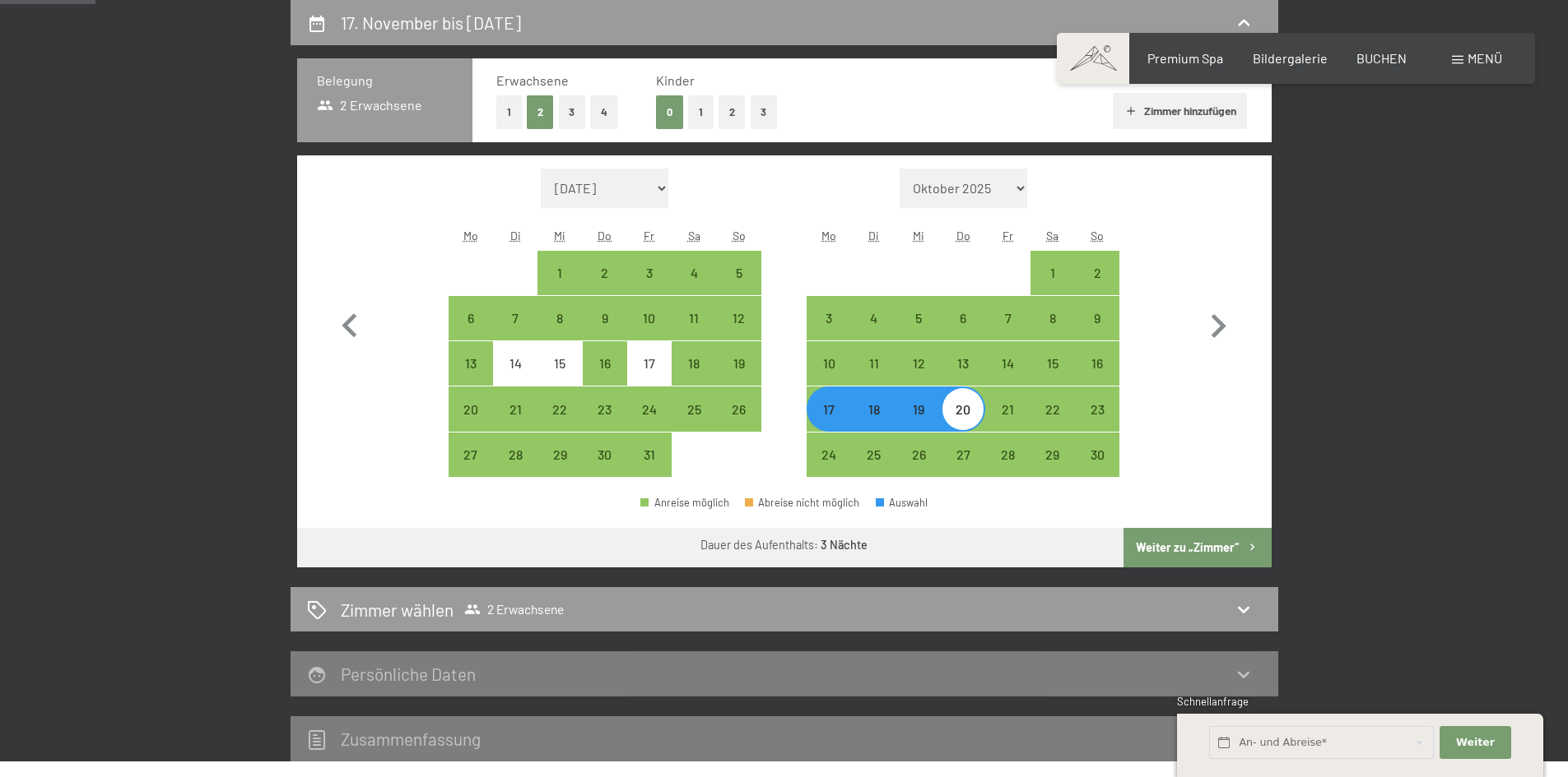
click at [1233, 546] on button "Weiter zu „Zimmer“" at bounding box center [1197, 548] width 148 height 40
select select "2025-10-01"
select select "2025-11-01"
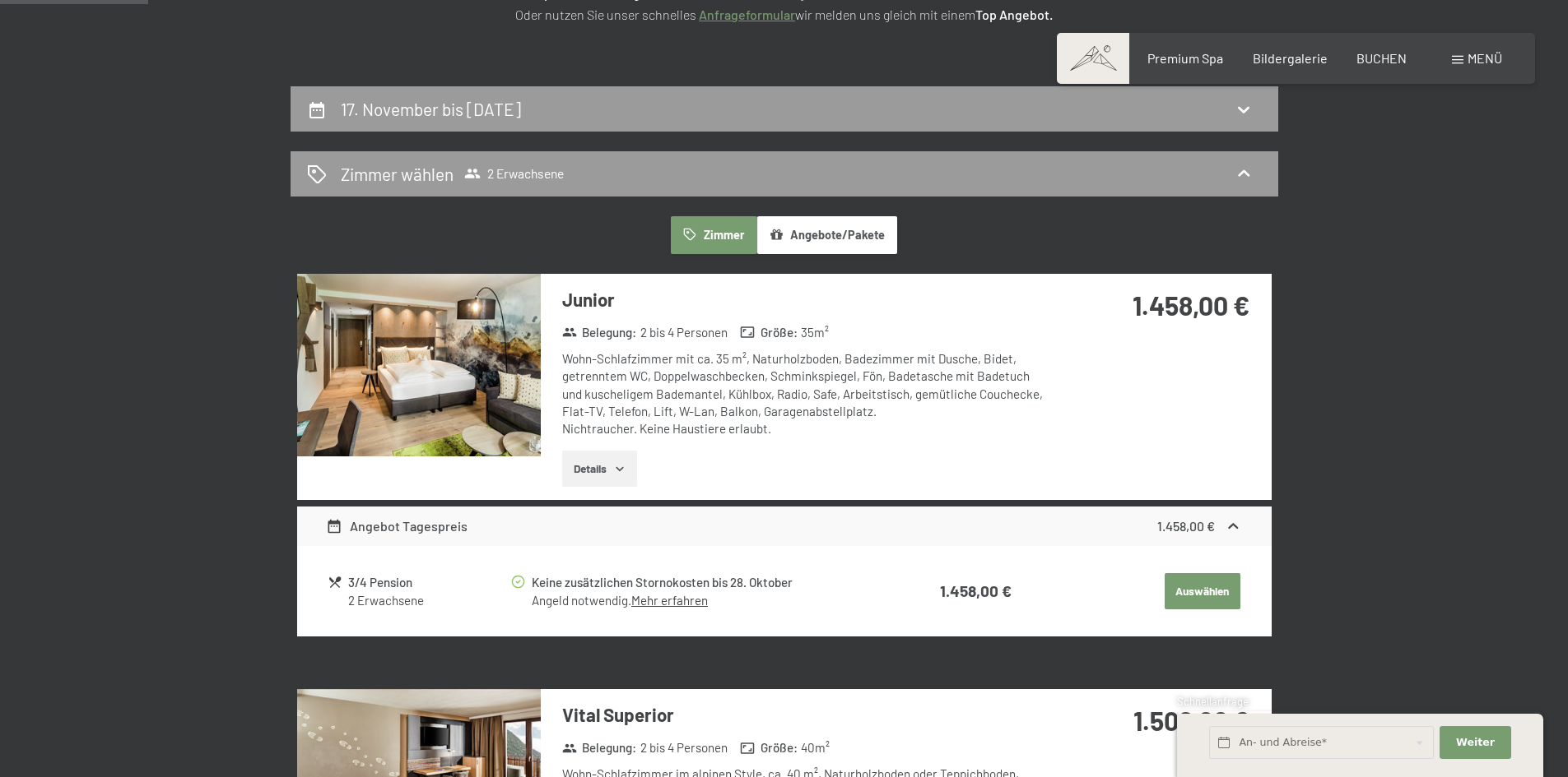
scroll to position [0, 0]
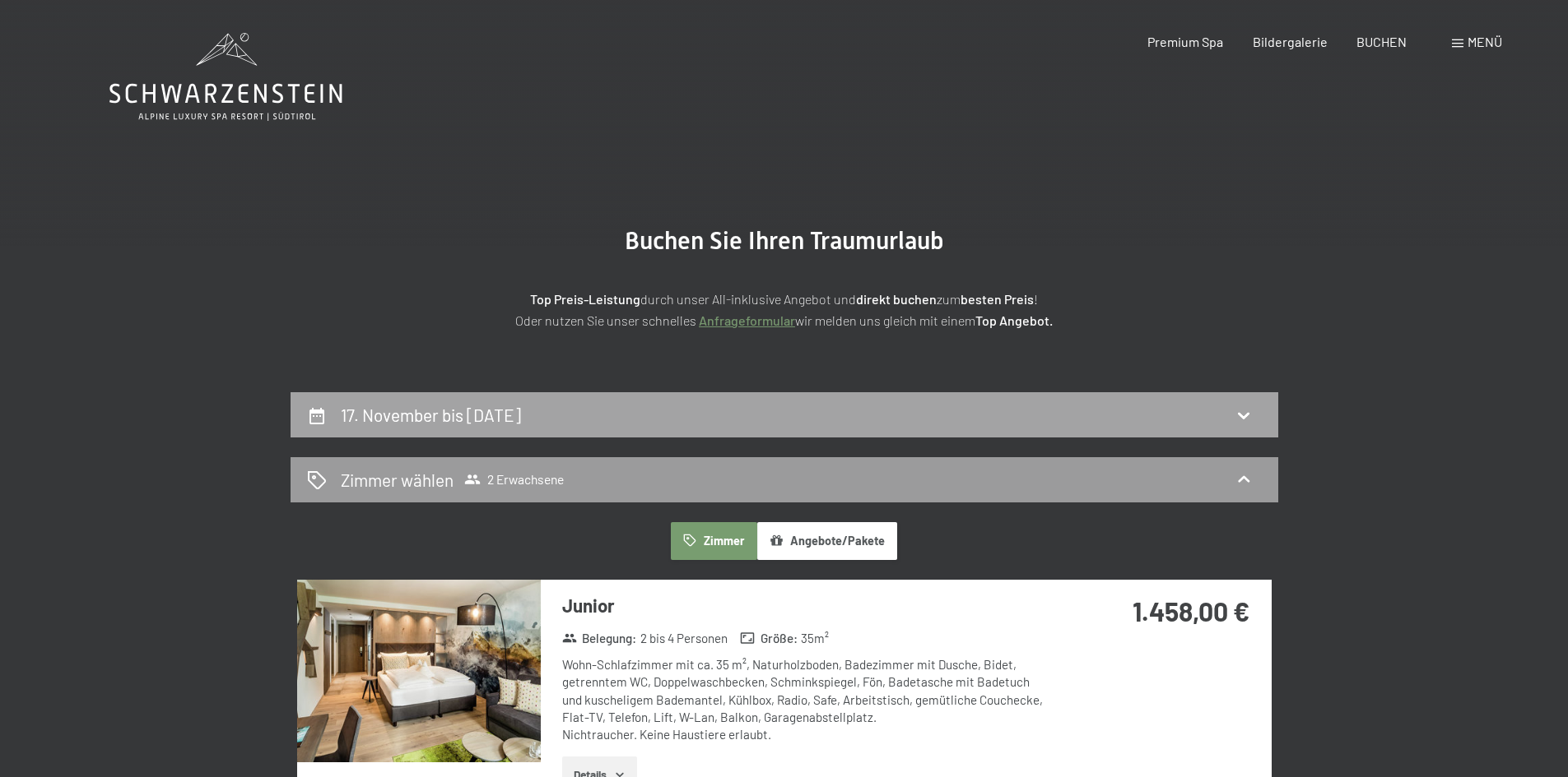
click at [882, 425] on div "17. November bis 20. November 2025" at bounding box center [784, 415] width 954 height 24
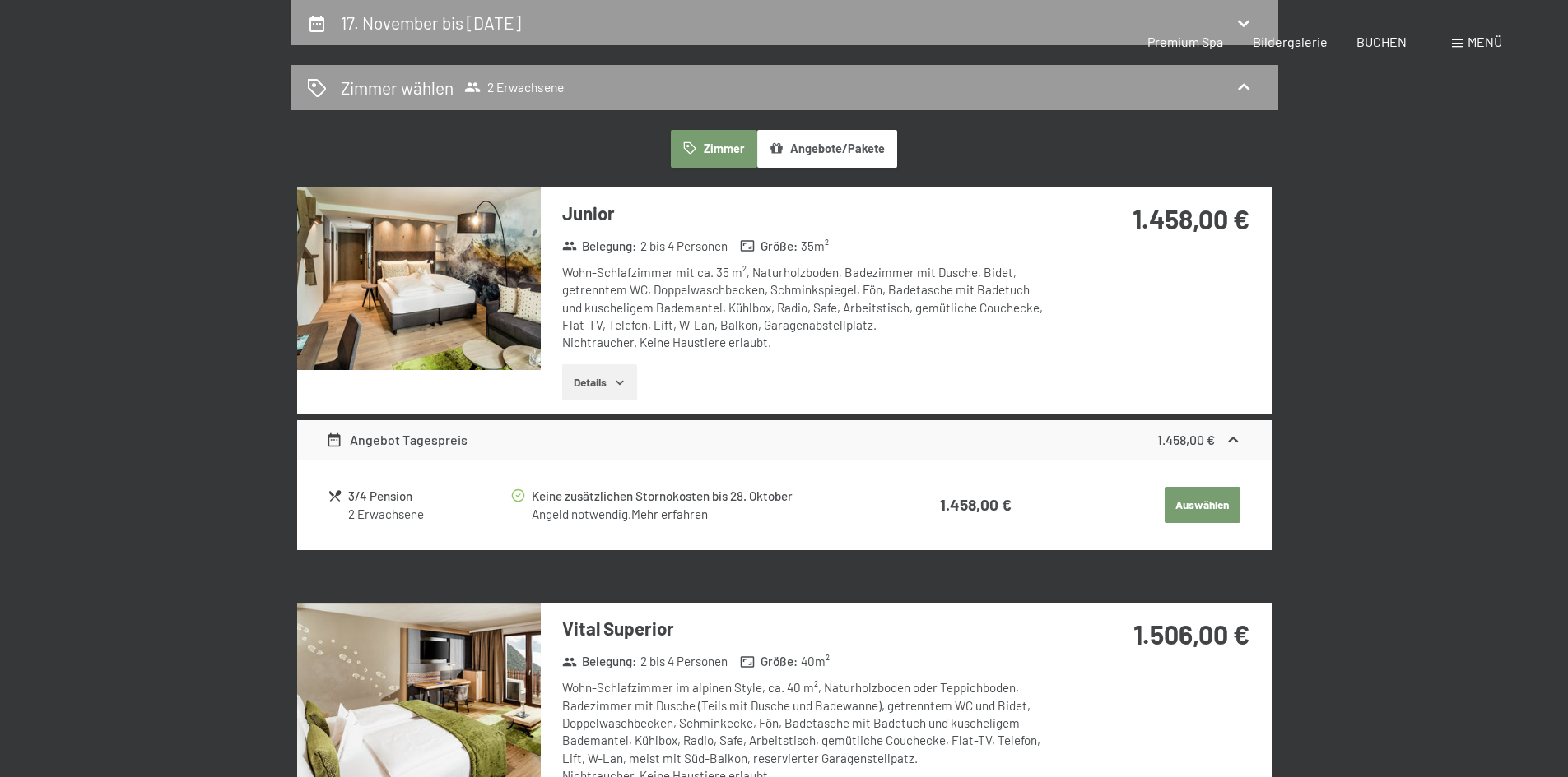
select select "2025-10-01"
select select "2025-11-01"
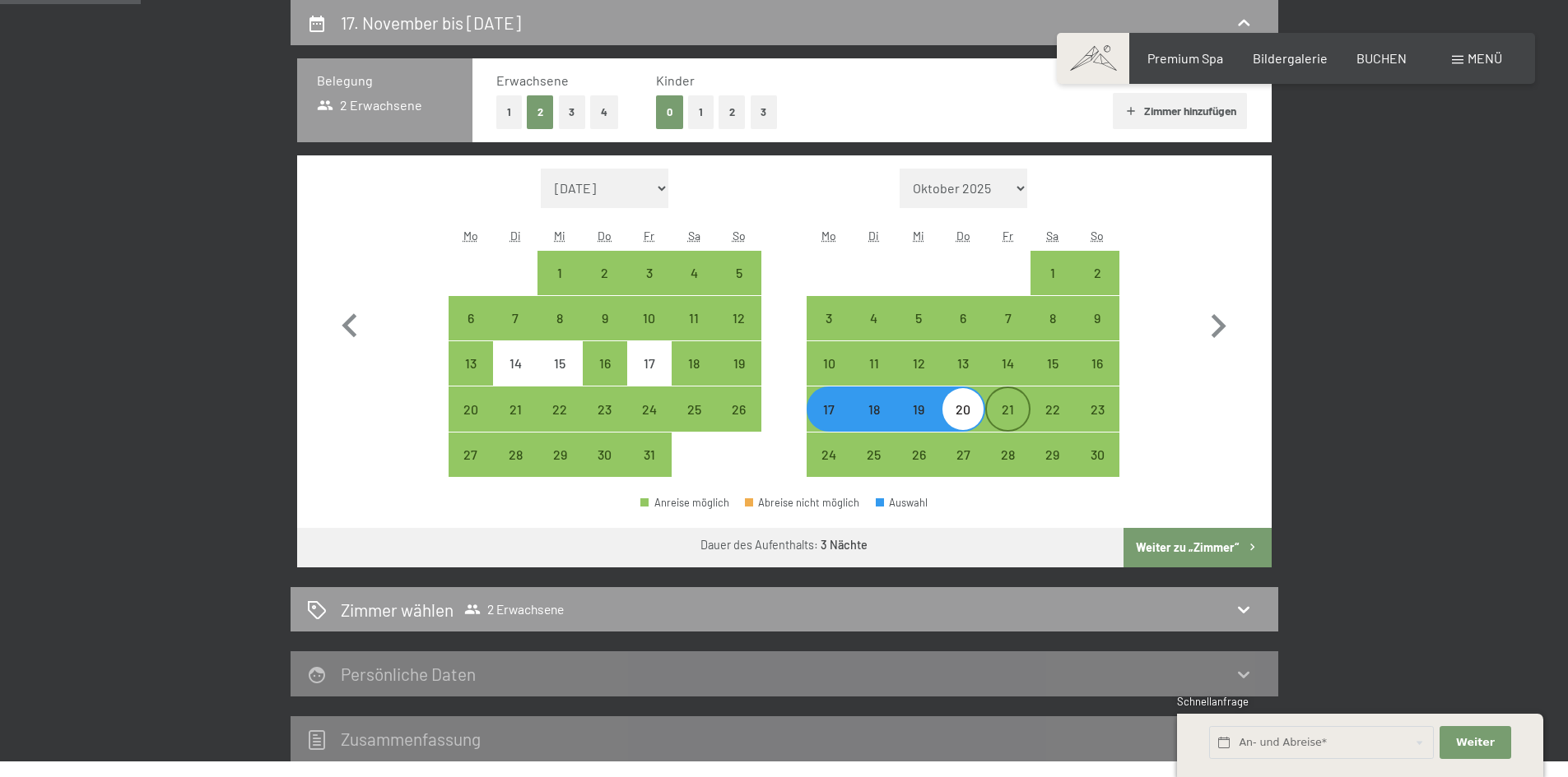
click at [1010, 408] on div "21" at bounding box center [1007, 423] width 41 height 41
select select "2025-10-01"
select select "2025-11-01"
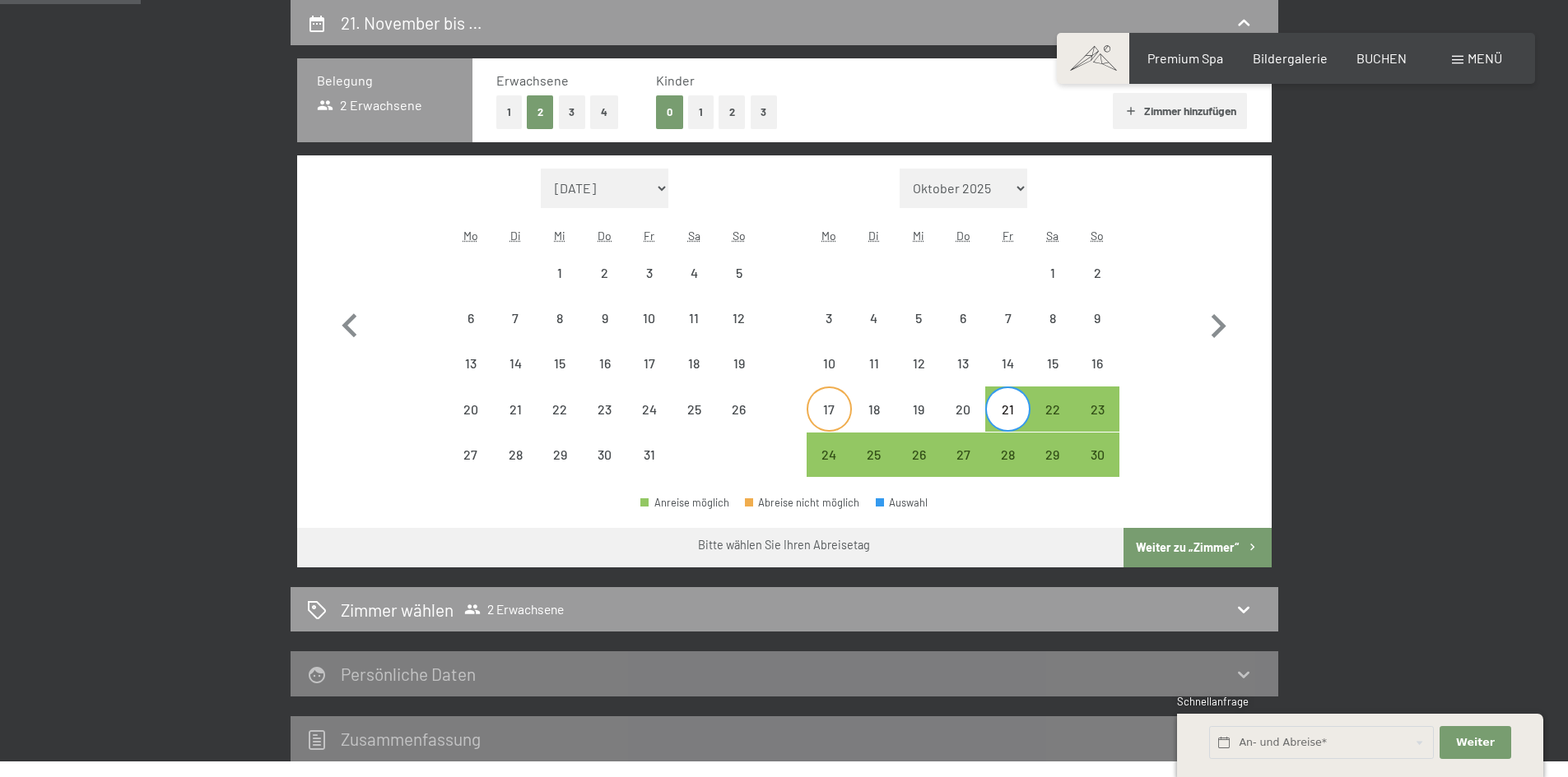
click at [832, 407] on div "17" at bounding box center [829, 423] width 41 height 41
select select "2025-10-01"
select select "2025-11-01"
click at [1015, 418] on div "21" at bounding box center [1007, 423] width 41 height 41
select select "2025-10-01"
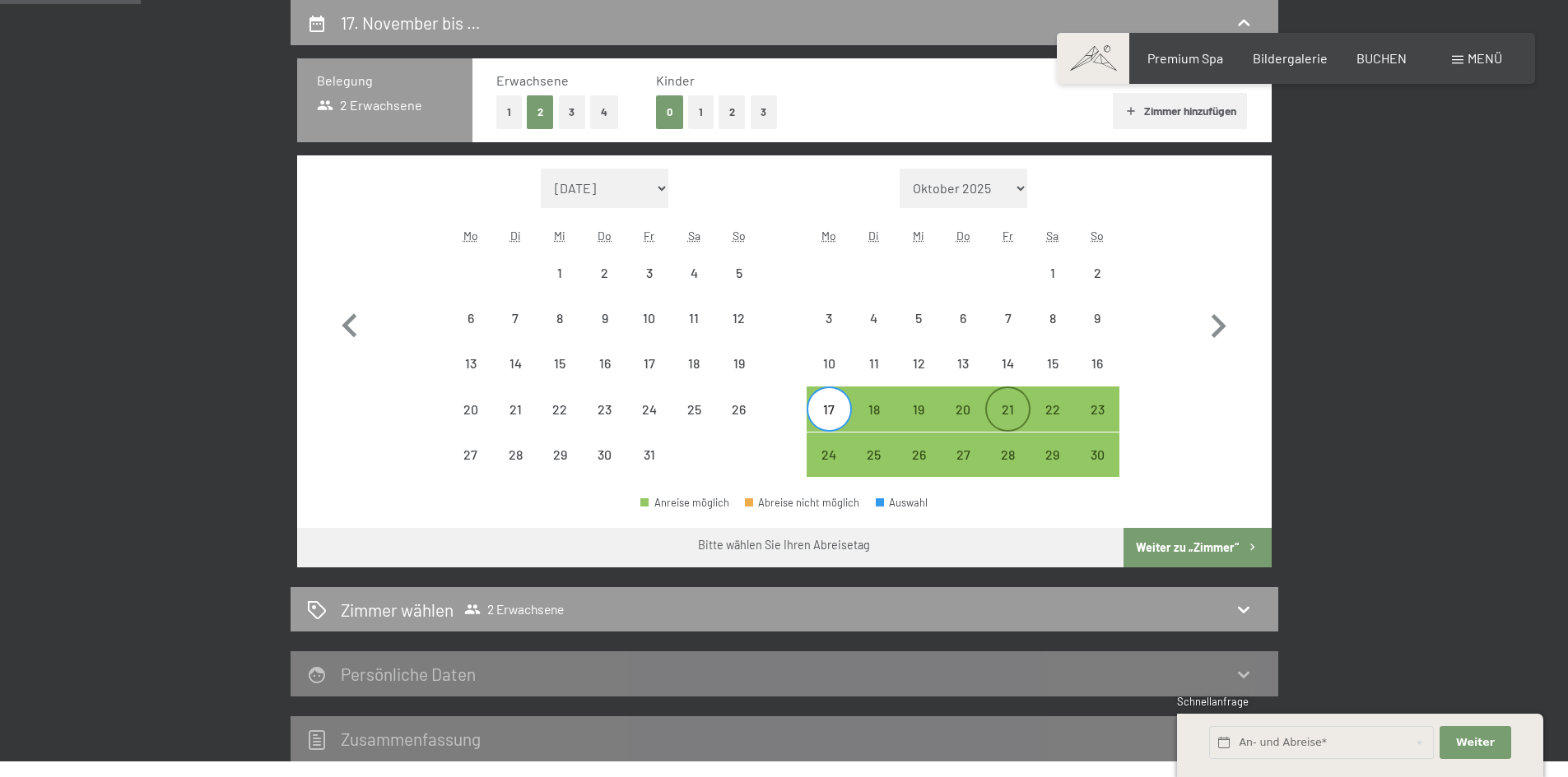
select select "2025-11-01"
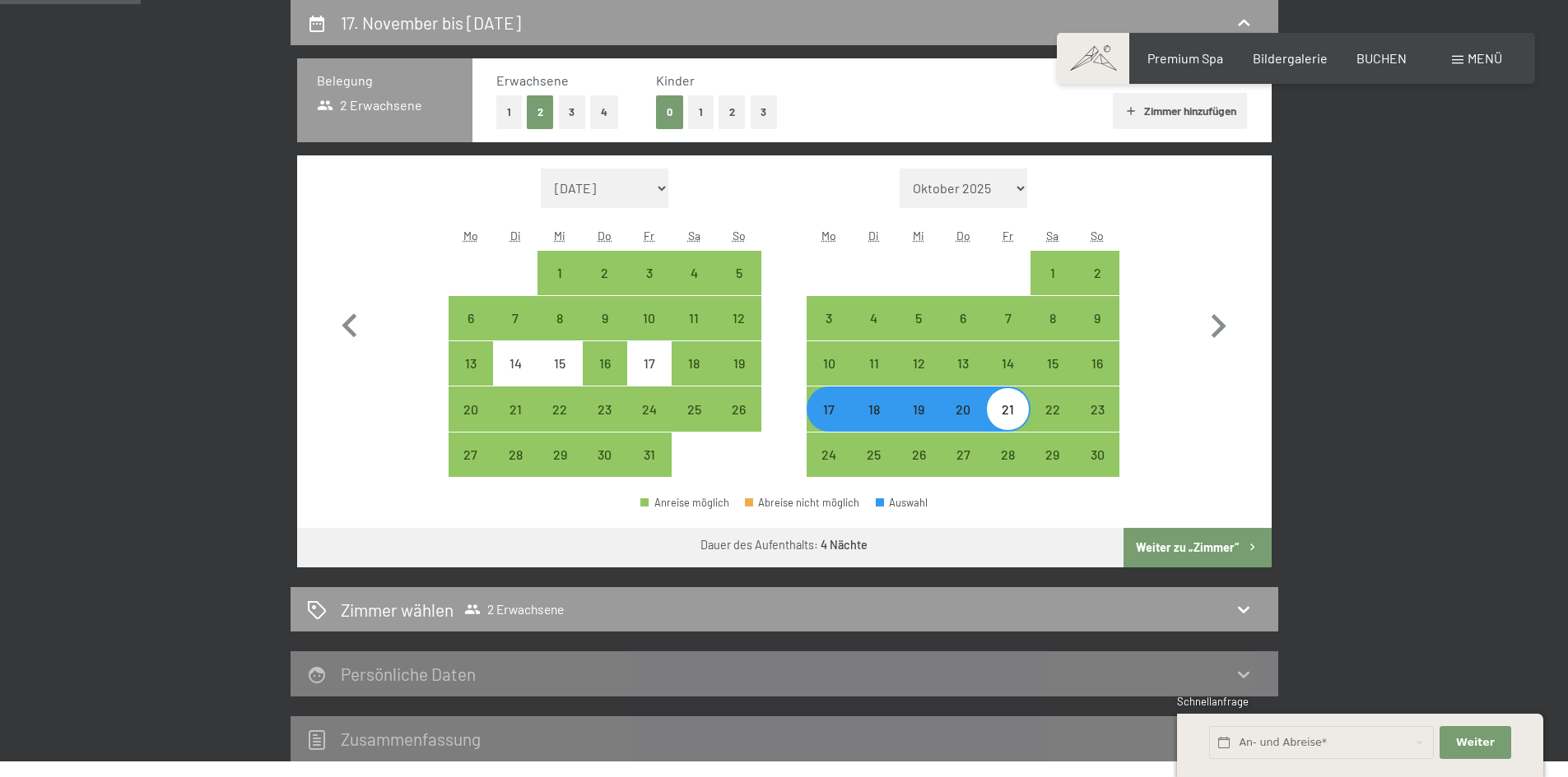
click at [1174, 551] on button "Weiter zu „Zimmer“" at bounding box center [1197, 548] width 148 height 40
select select "2025-10-01"
select select "2025-11-01"
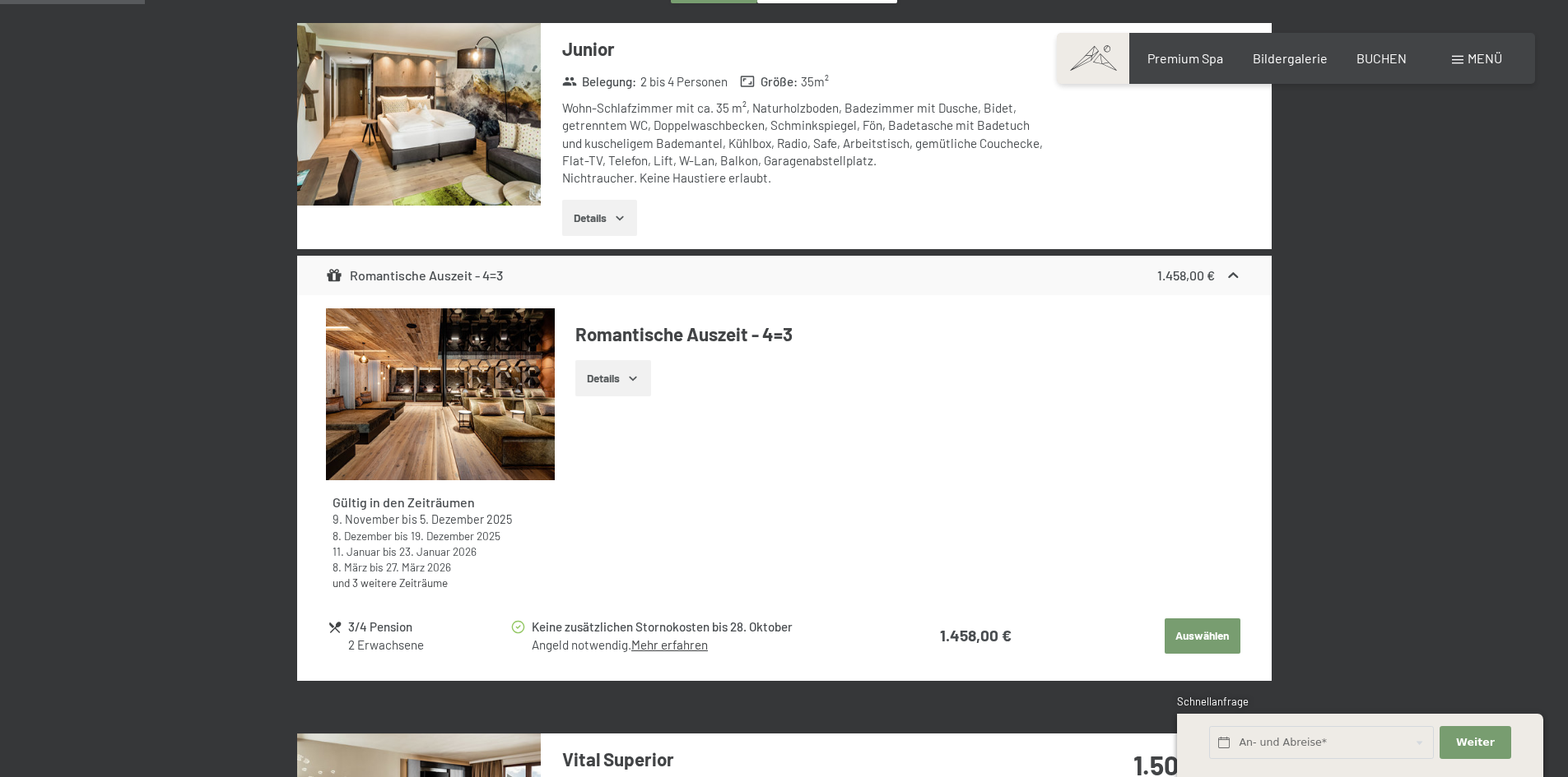
scroll to position [639, 0]
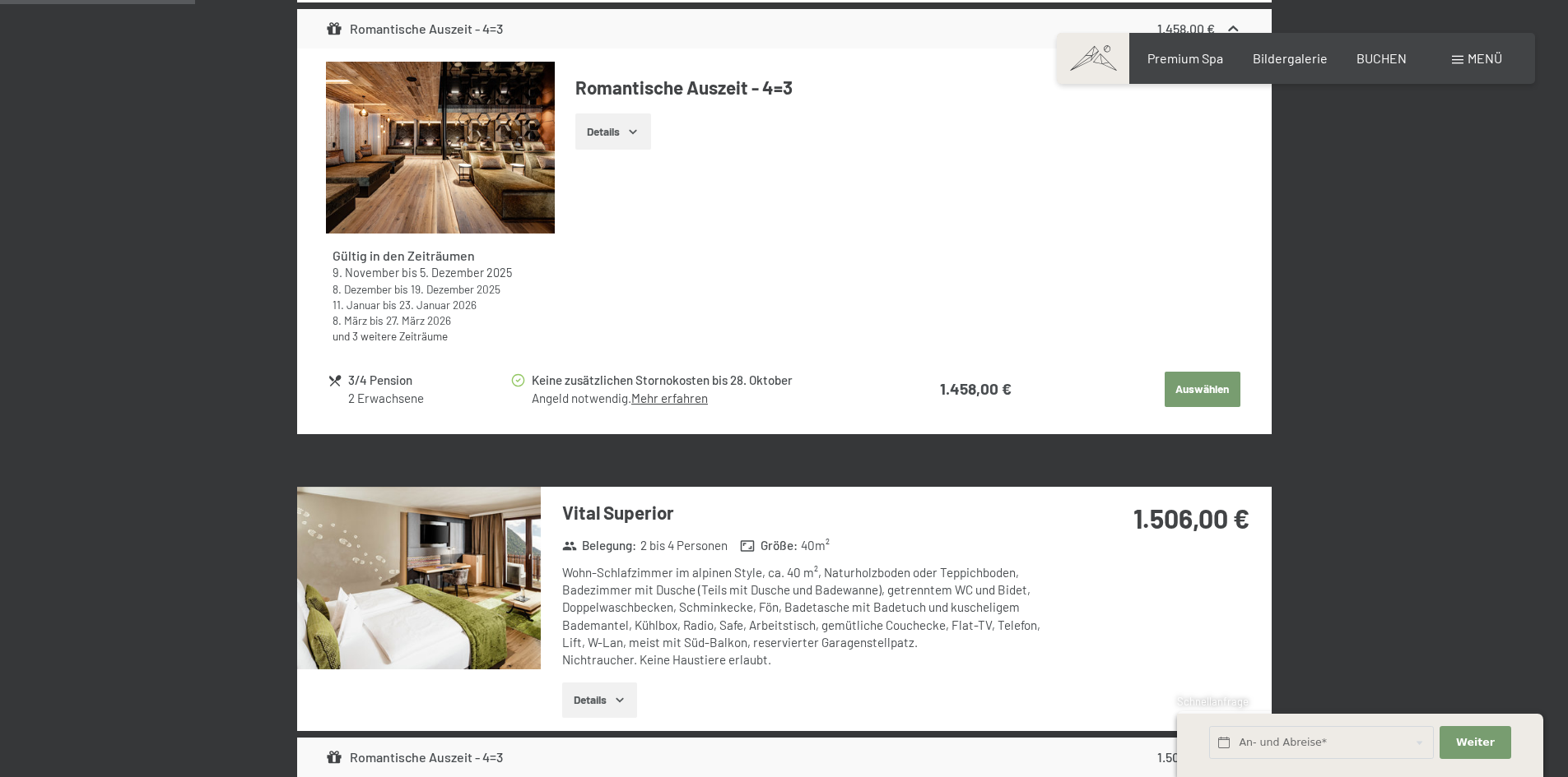
click at [1186, 387] on button "Auswählen" at bounding box center [1203, 390] width 76 height 36
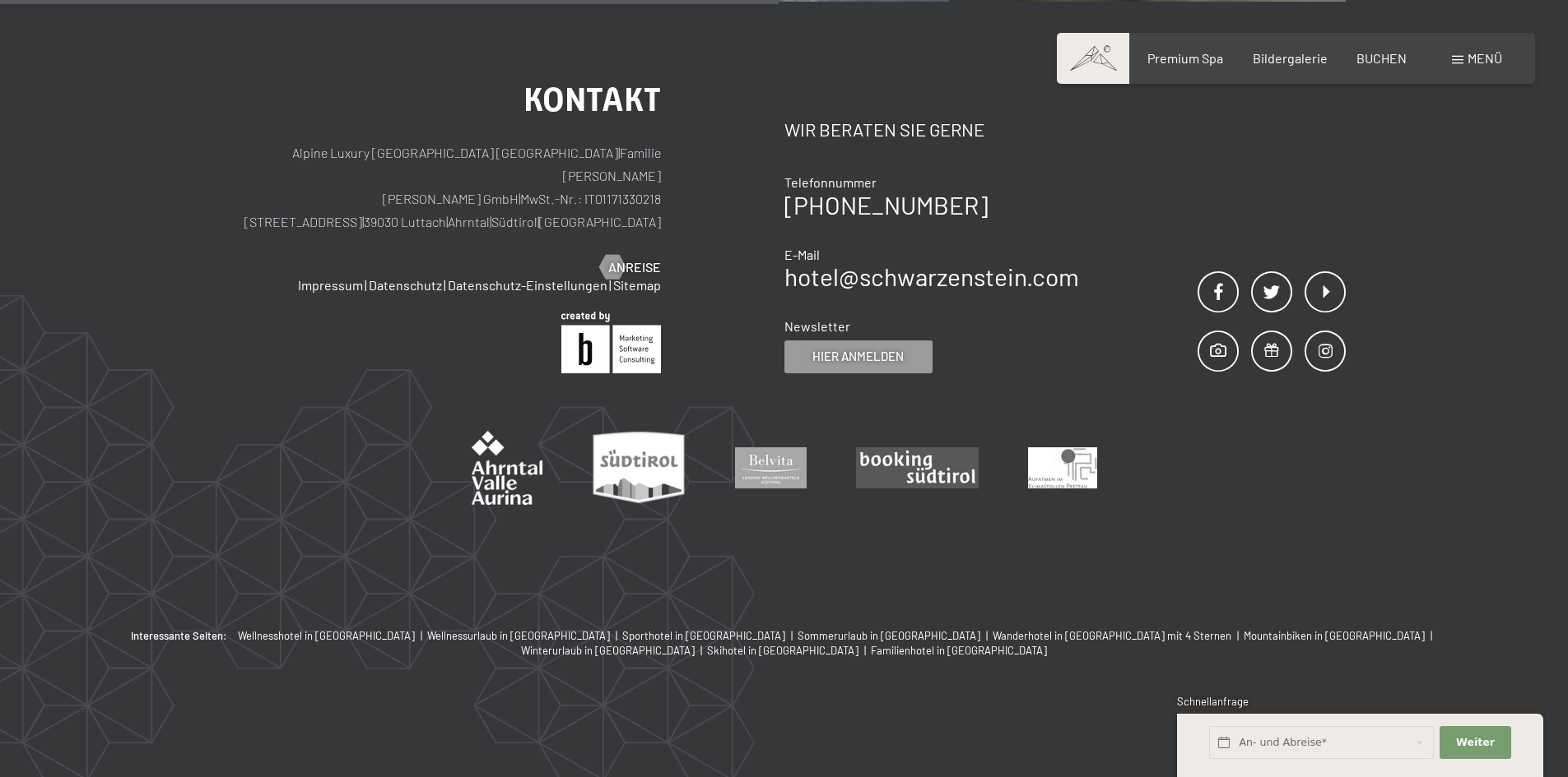
scroll to position [393, 0]
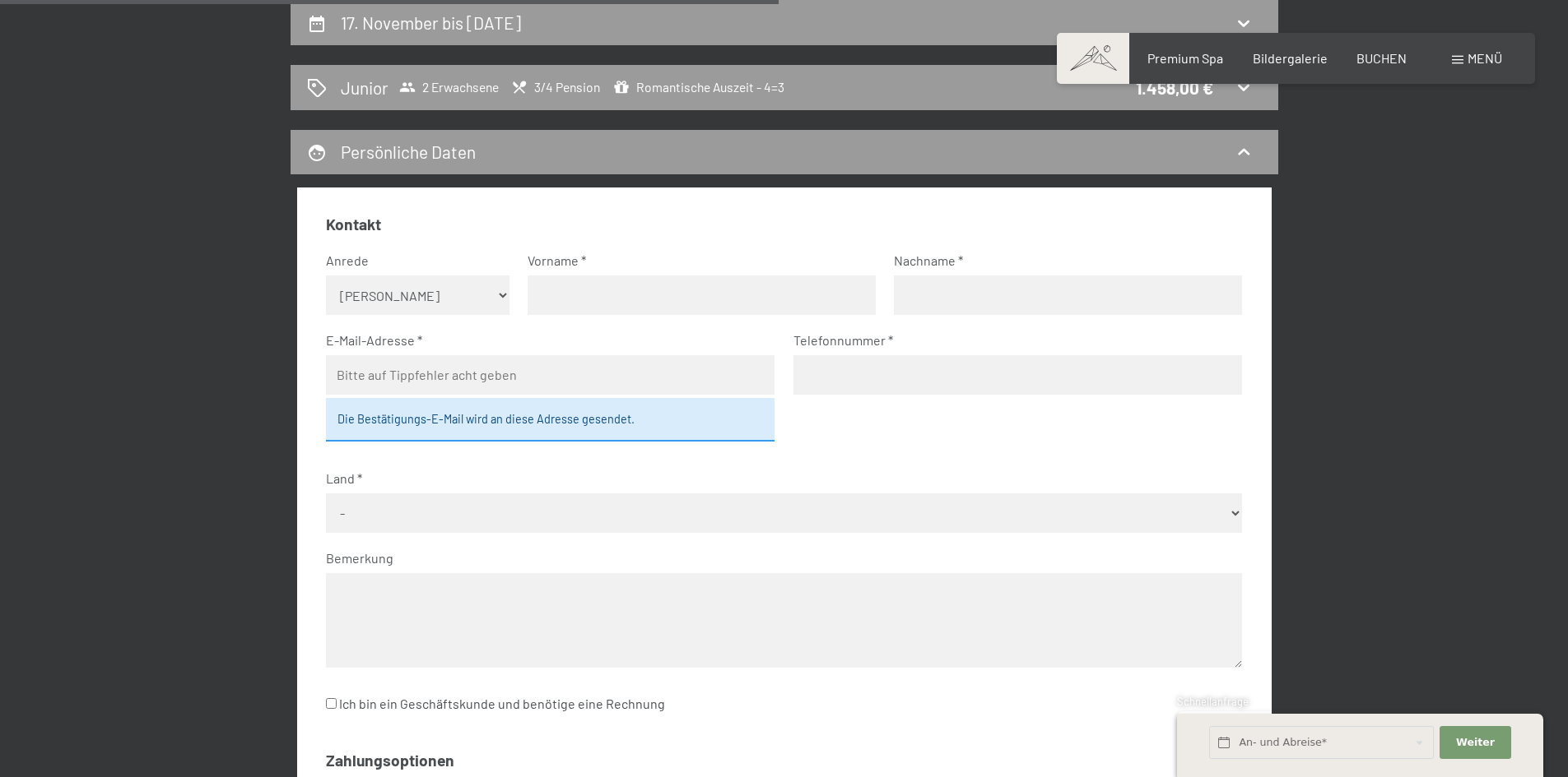
click at [456, 307] on select "Keine Angabe Frau Herr" at bounding box center [418, 295] width 184 height 40
select select "f"
click at [326, 275] on select "Keine Angabe Frau Herr" at bounding box center [418, 295] width 184 height 40
click at [590, 305] on input "text" at bounding box center [702, 295] width 348 height 40
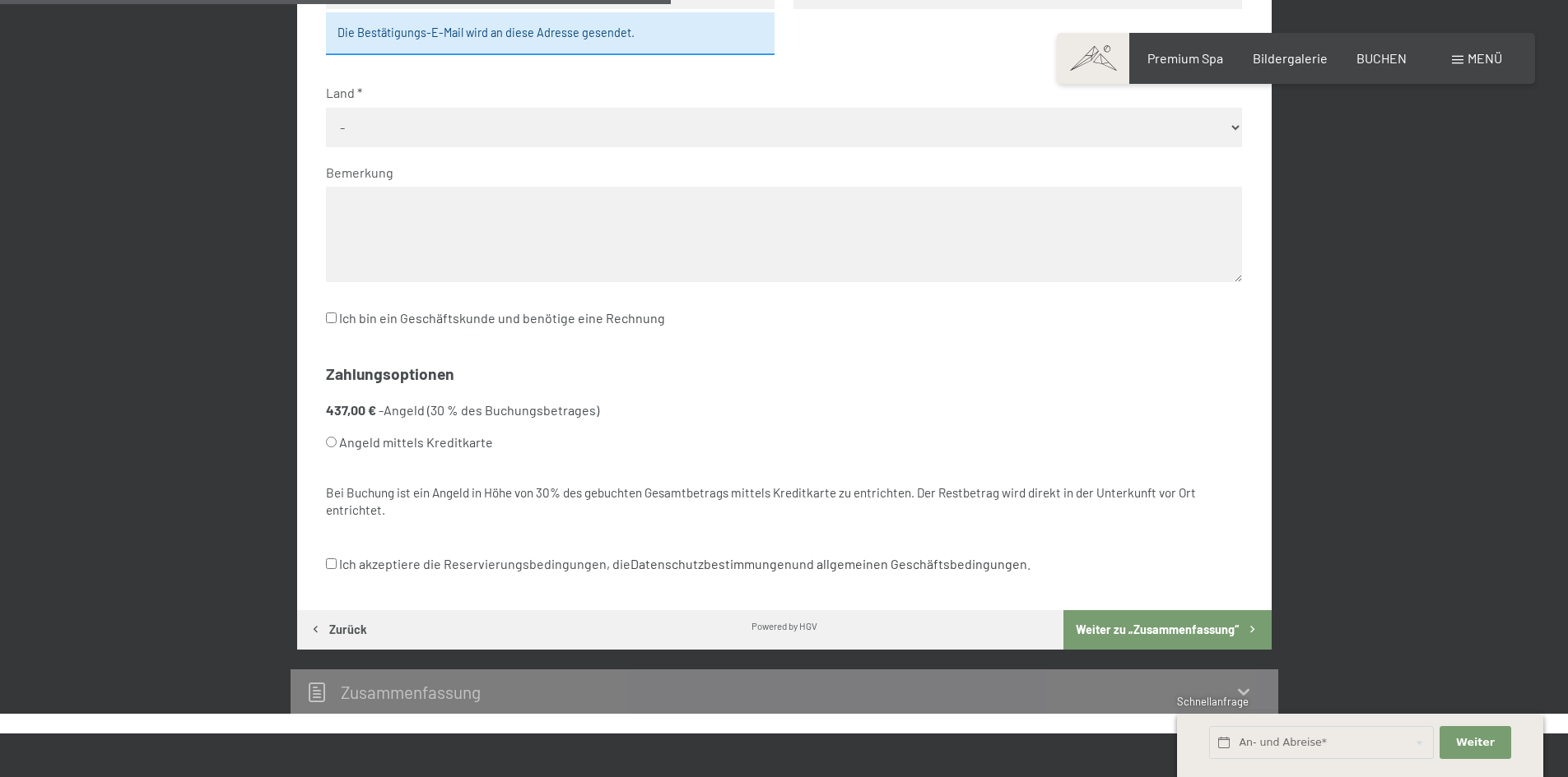
scroll to position [828, 0]
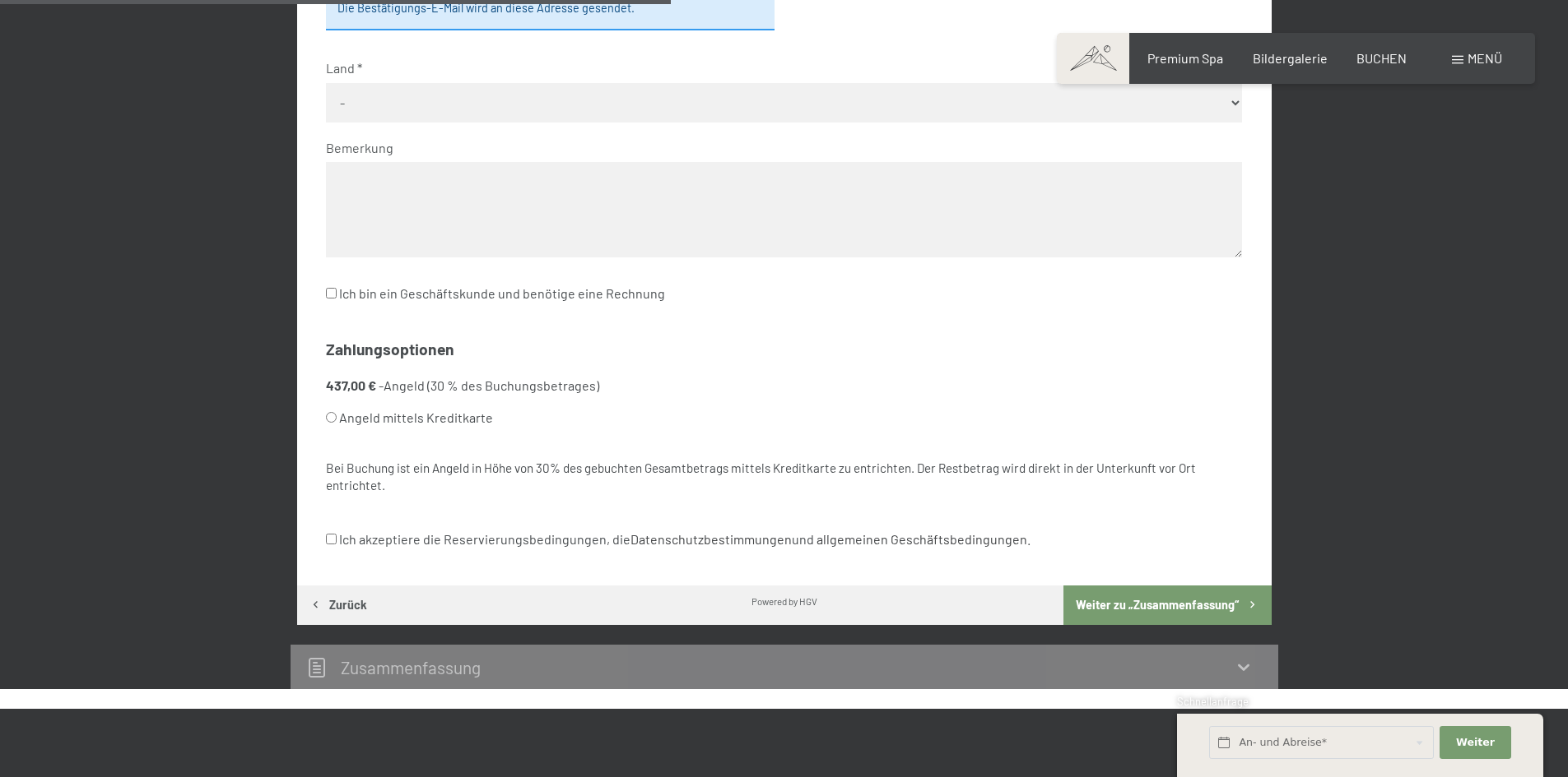
click at [346, 482] on div "Bei Buchung ist ein Angeld in Höhe von 30% des gebuchten Gesamtbetrags mittels …" at bounding box center [783, 477] width 916 height 35
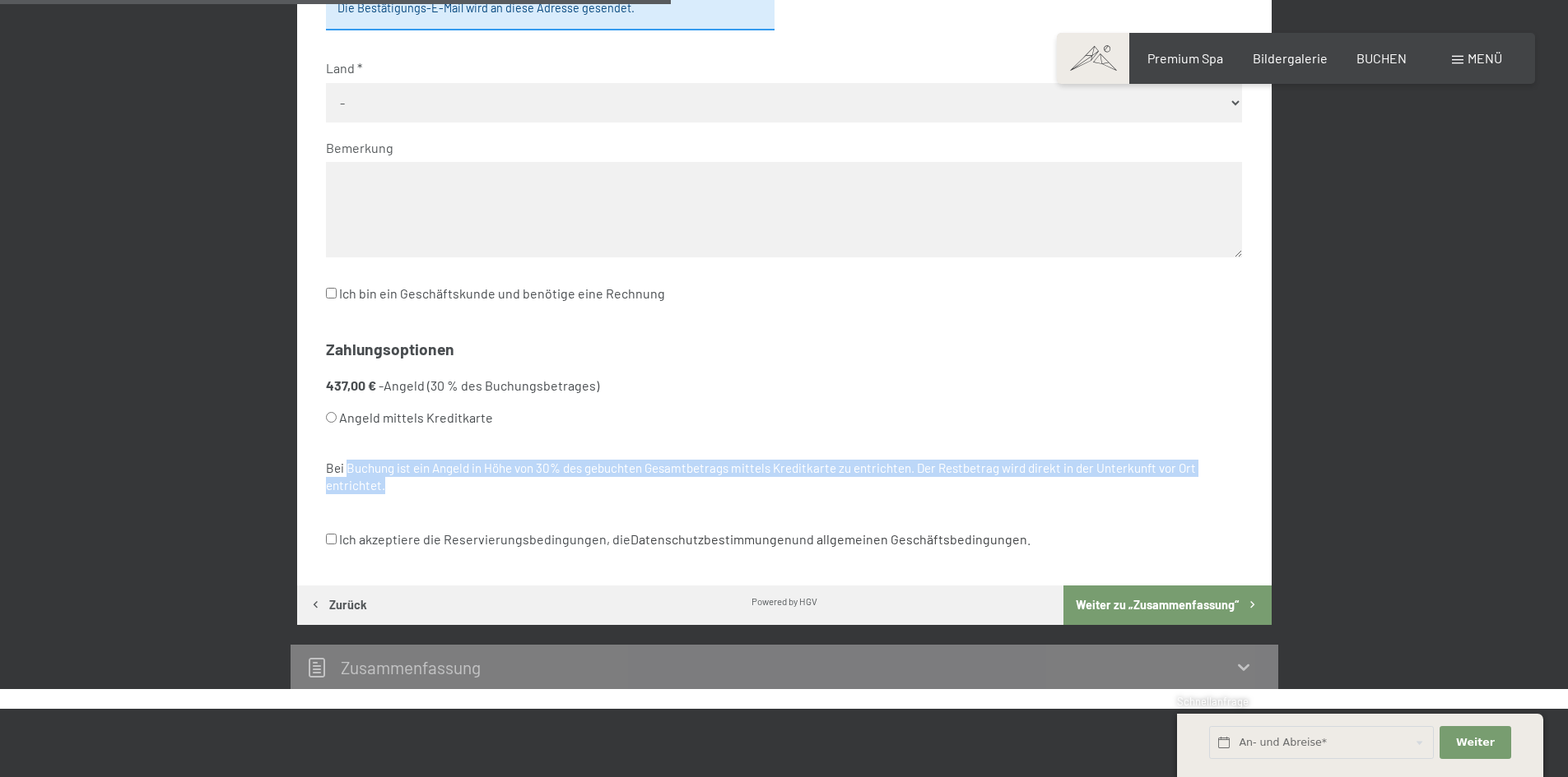
drag, startPoint x: 346, startPoint y: 477, endPoint x: 436, endPoint y: 502, distance: 93.4
click at [436, 500] on fieldset "Zahlungsoptionen 437,00 € - Angeld (30 % des Buchungsbetrages) Angeld mittels K…" at bounding box center [783, 425] width 916 height 172
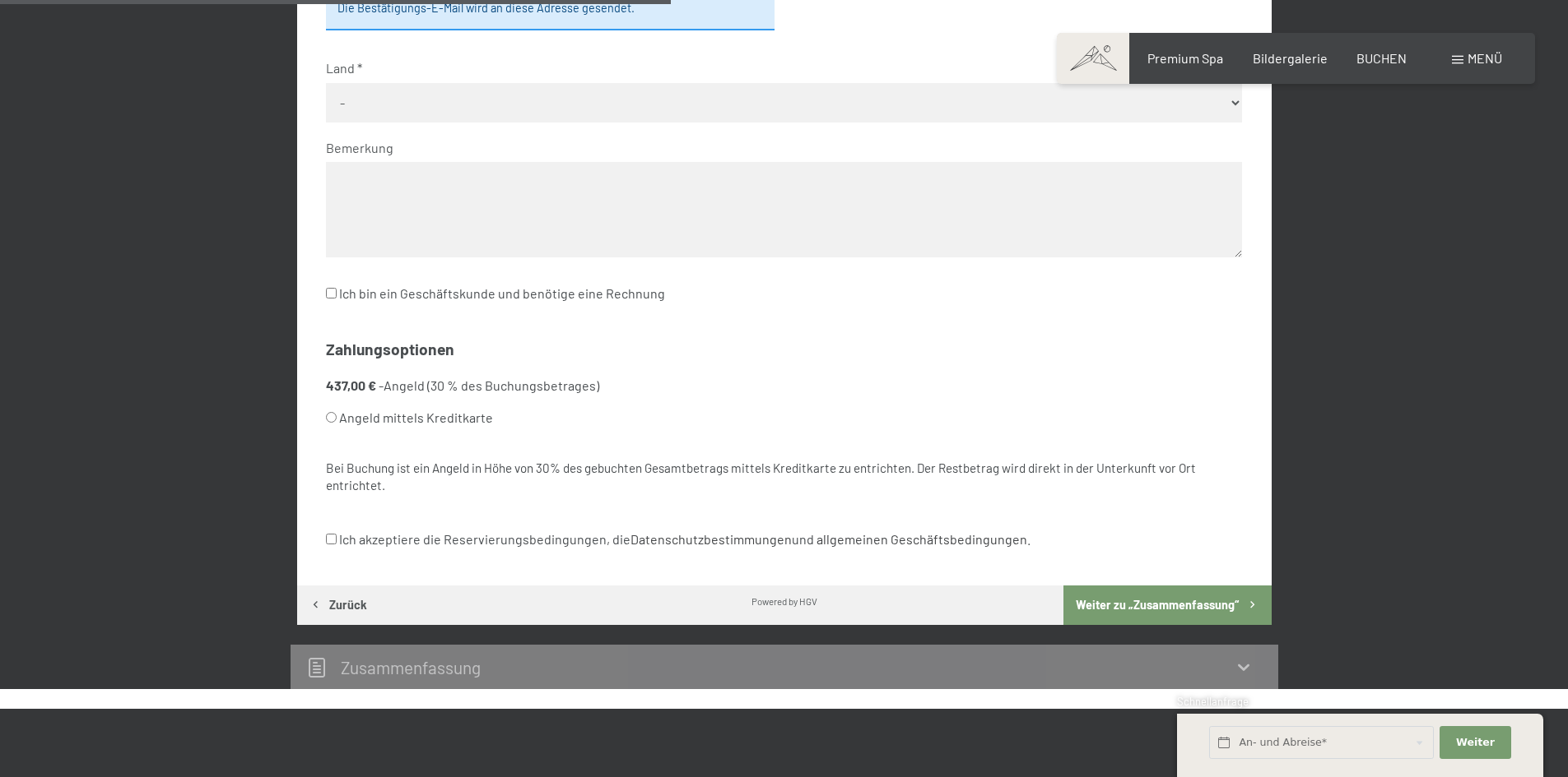
click at [436, 502] on fieldset "Zahlungsoptionen 437,00 € - Angeld (30 % des Buchungsbetrages) Angeld mittels K…" at bounding box center [783, 425] width 916 height 172
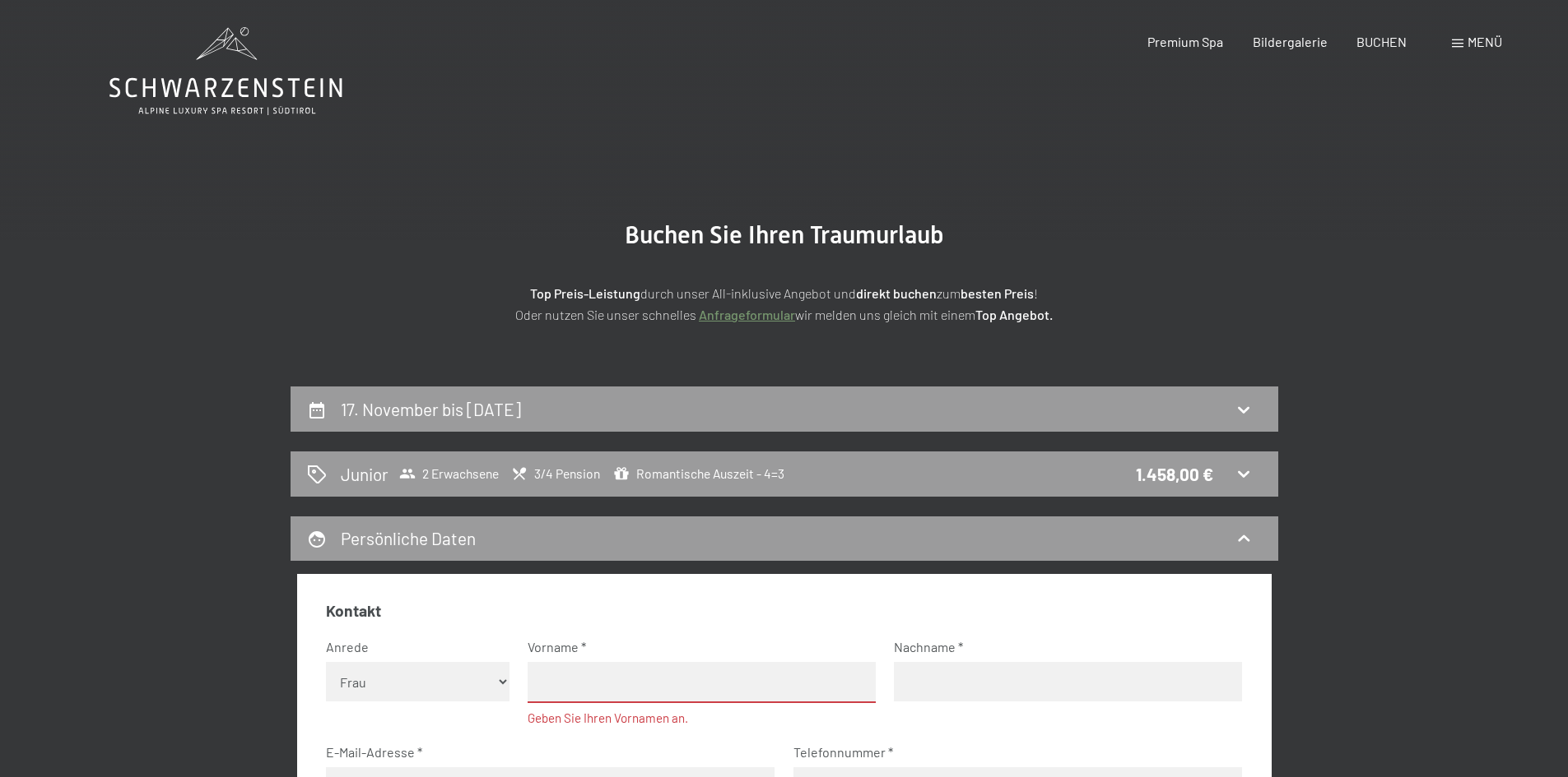
scroll to position [0, 0]
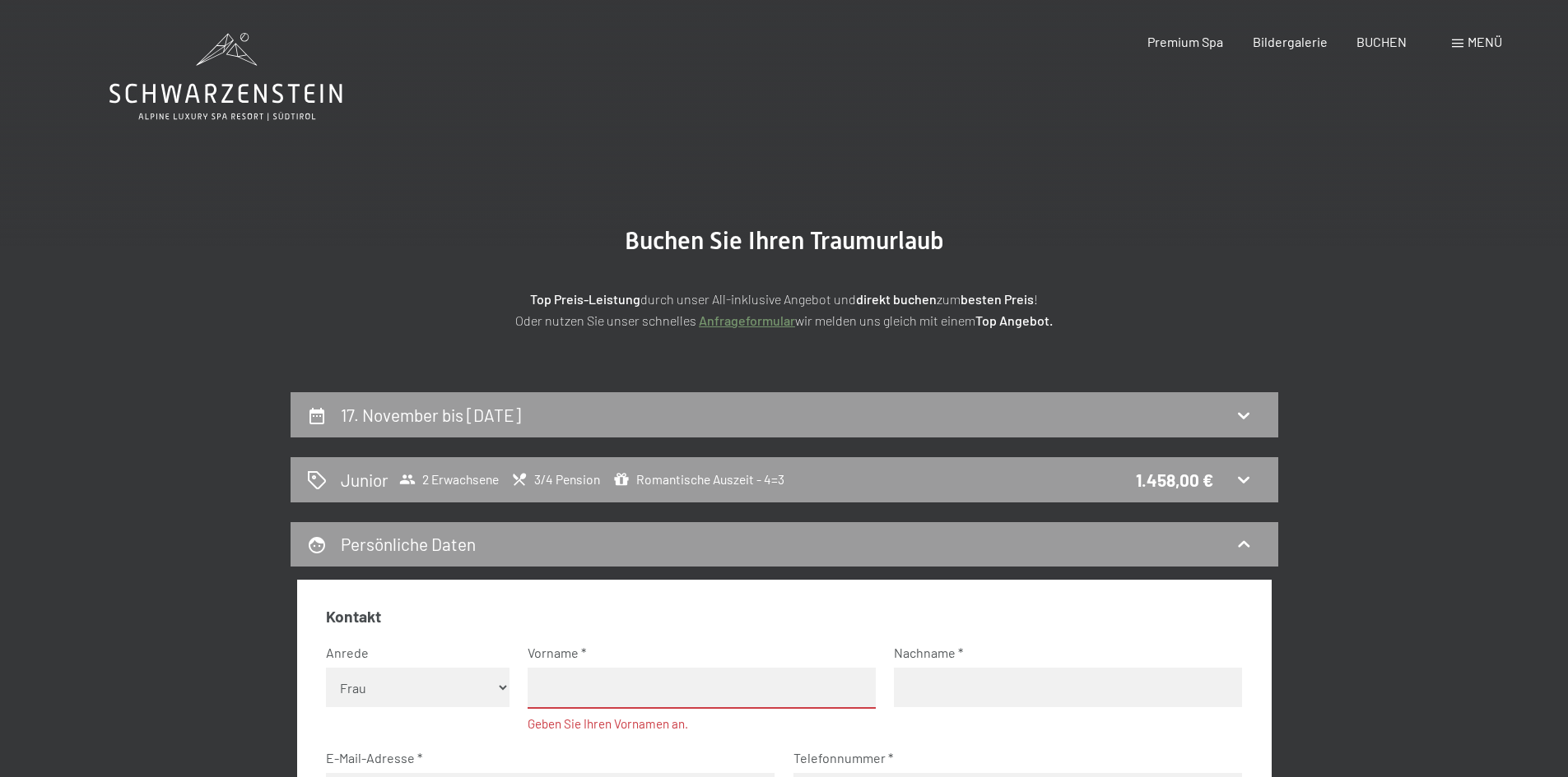
click at [521, 418] on h2 "17. November bis 21. November 2025" at bounding box center [431, 415] width 180 height 21
select select "2025-10-01"
select select "2025-11-01"
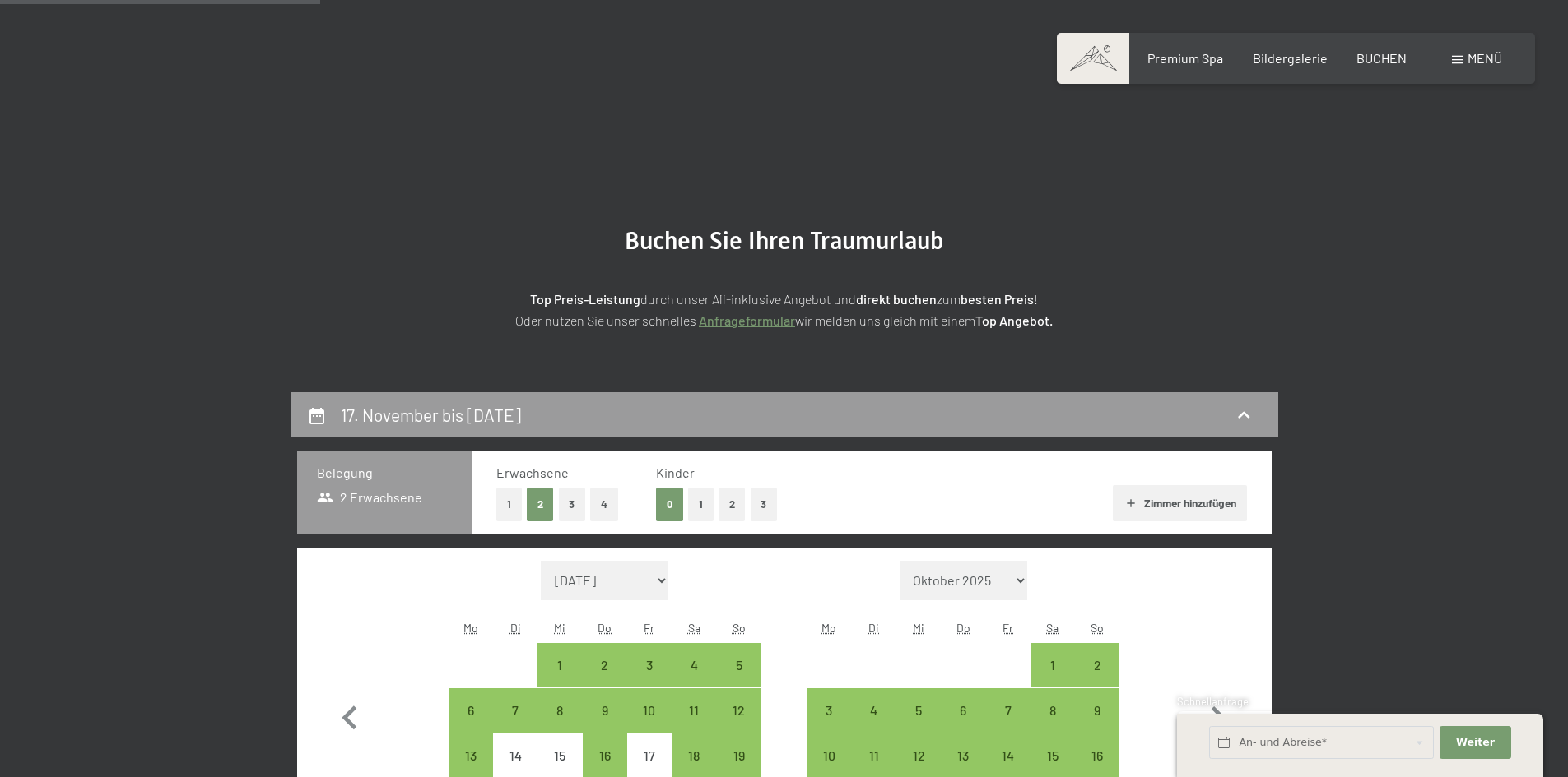
scroll to position [393, 0]
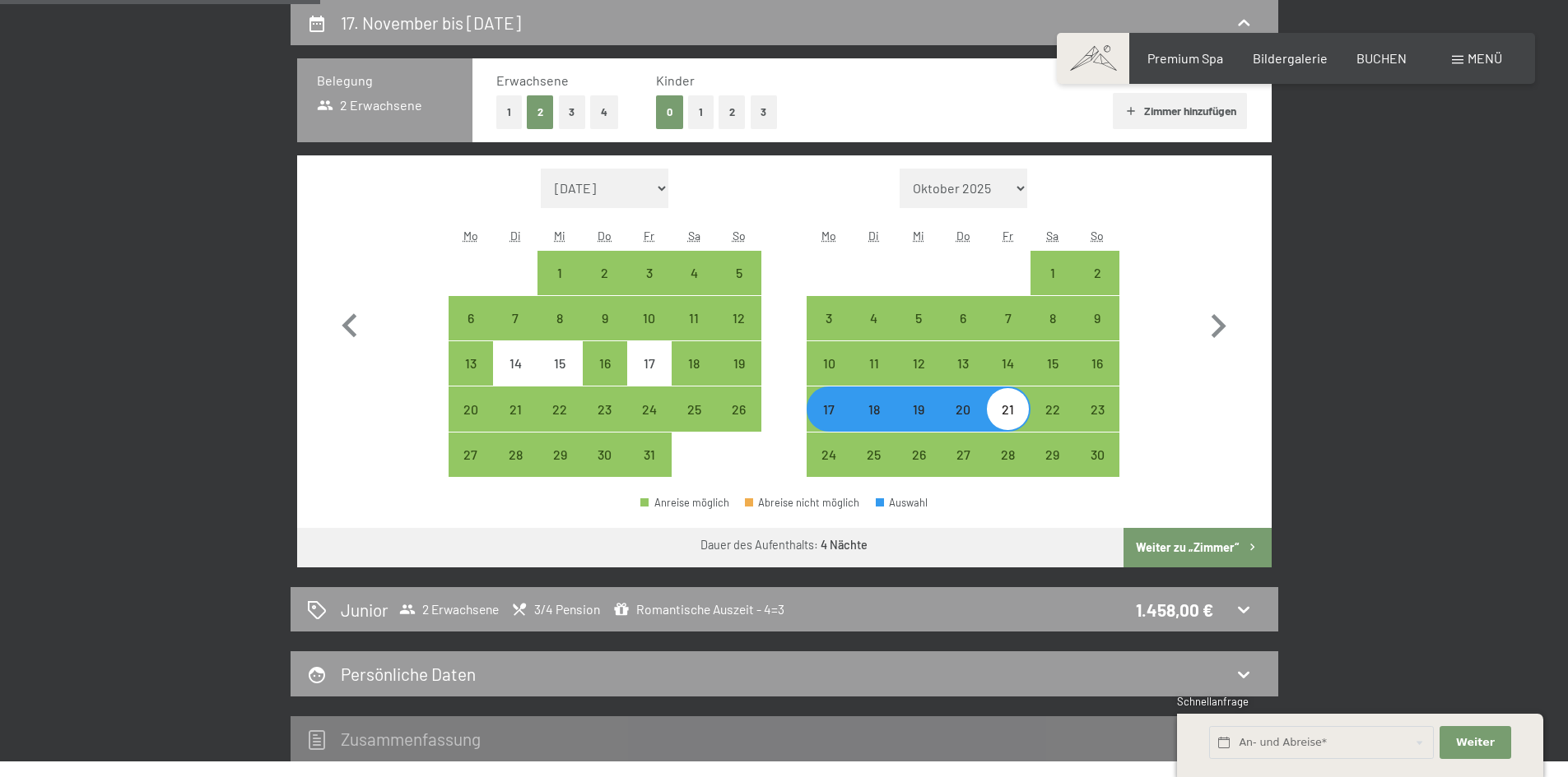
click at [694, 110] on button "1" at bounding box center [701, 113] width 26 height 34
select select "2025-10-01"
select select "2025-11-01"
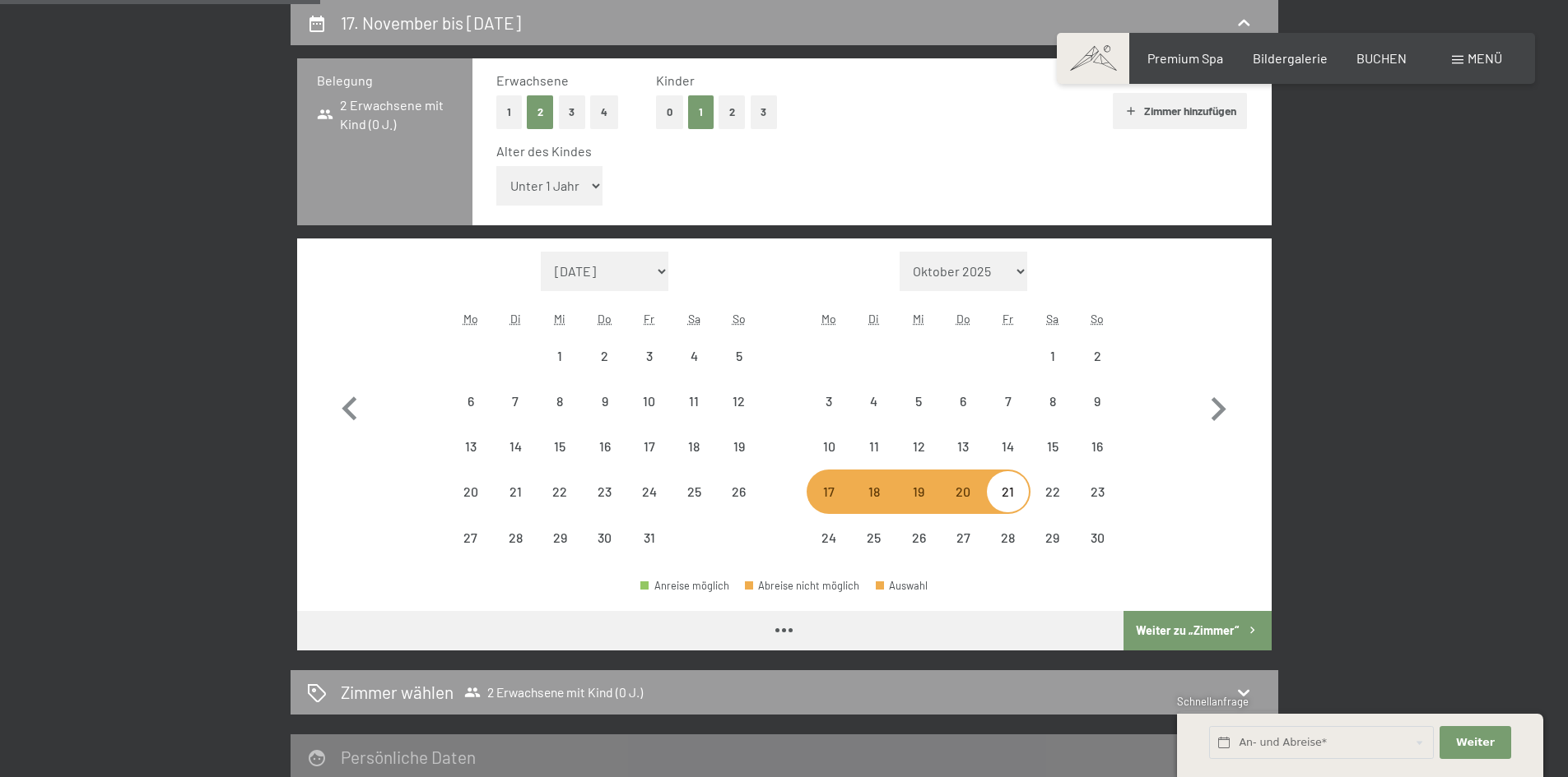
select select "2025-10-01"
select select "2025-11-01"
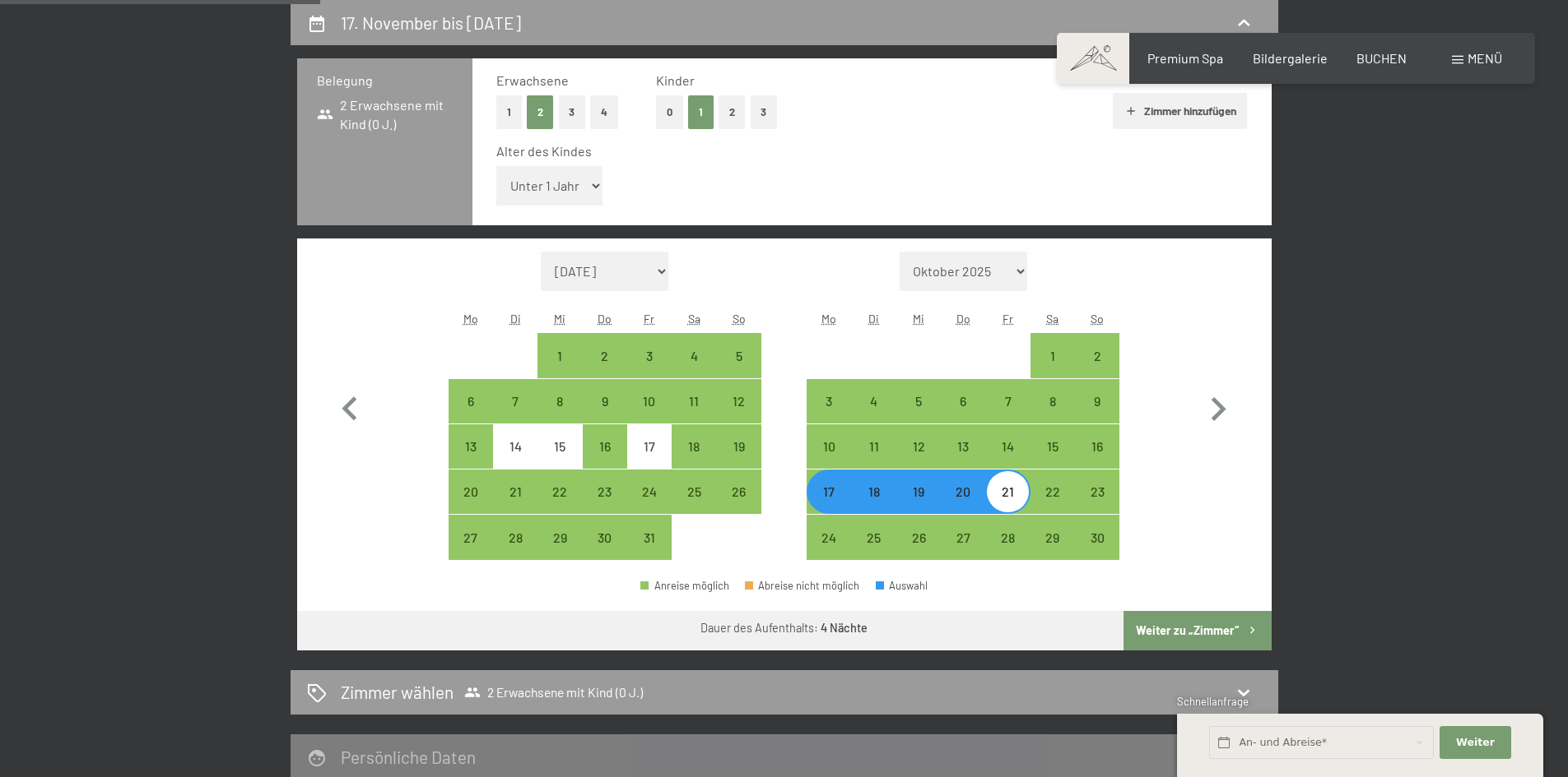
click at [1186, 621] on button "Weiter zu „Zimmer“" at bounding box center [1197, 631] width 148 height 40
select select "2025-10-01"
select select "2025-11-01"
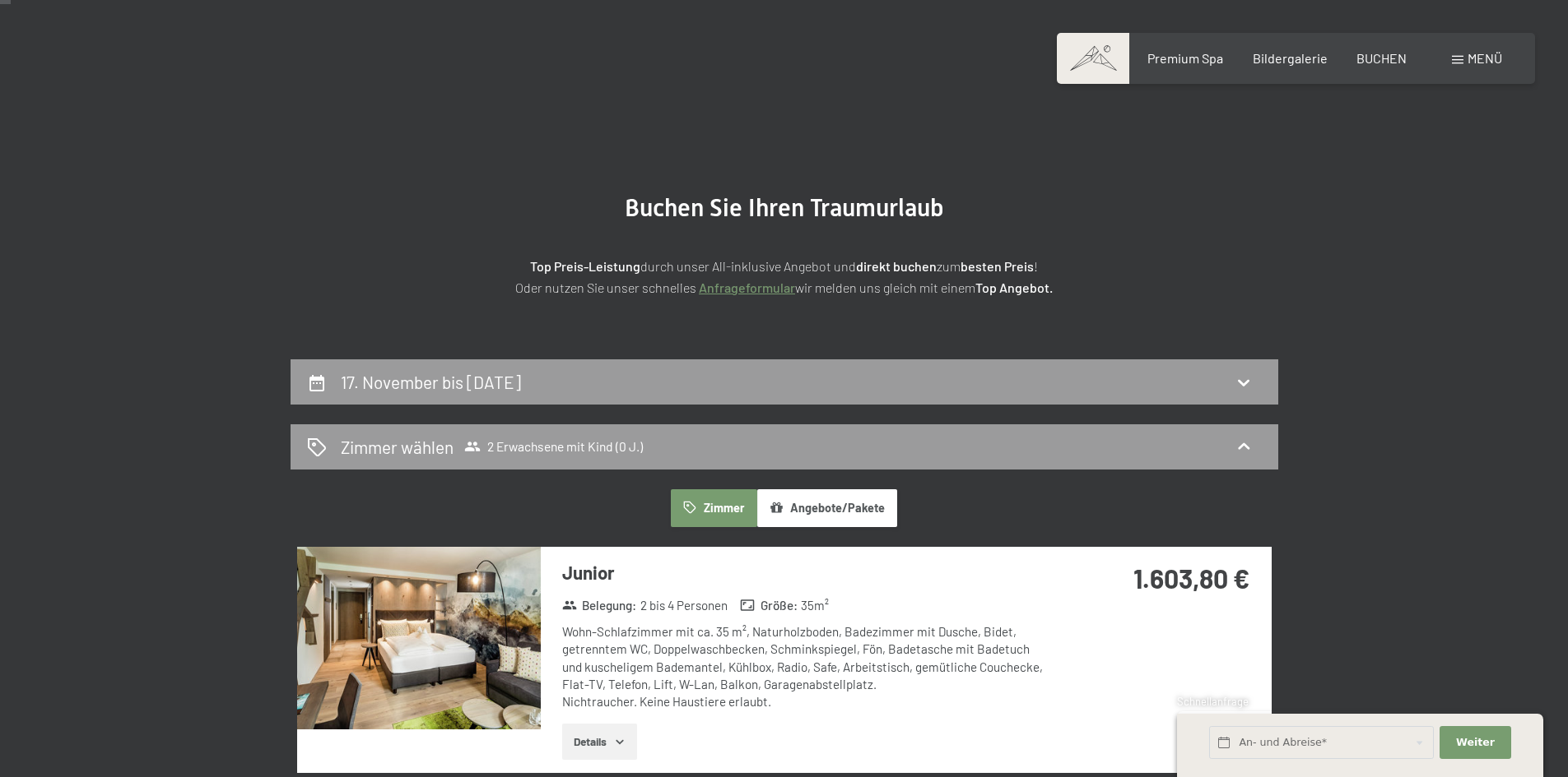
scroll to position [0, 0]
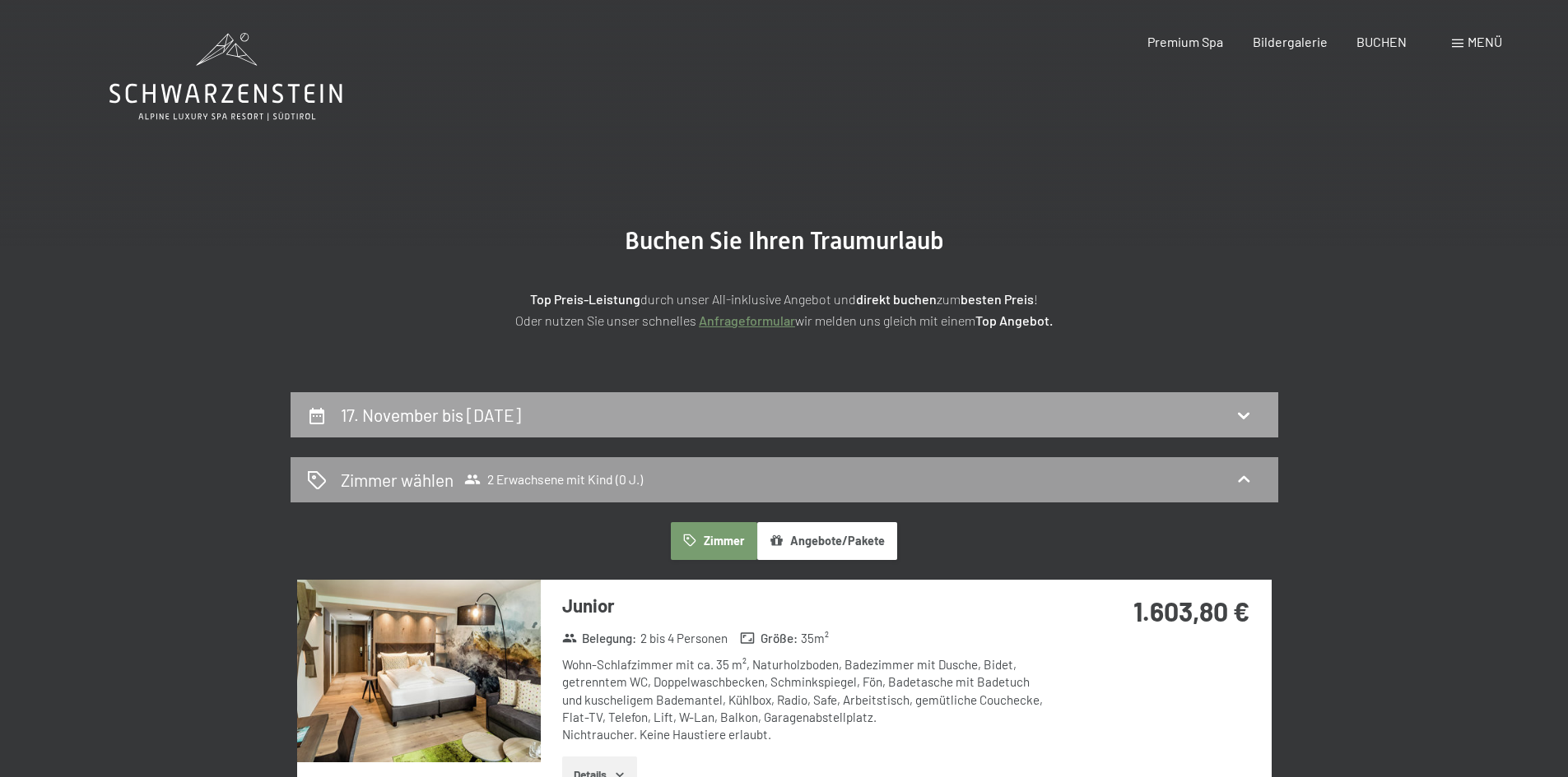
click at [879, 427] on div "17. November bis 21. November 2025" at bounding box center [784, 415] width 954 height 24
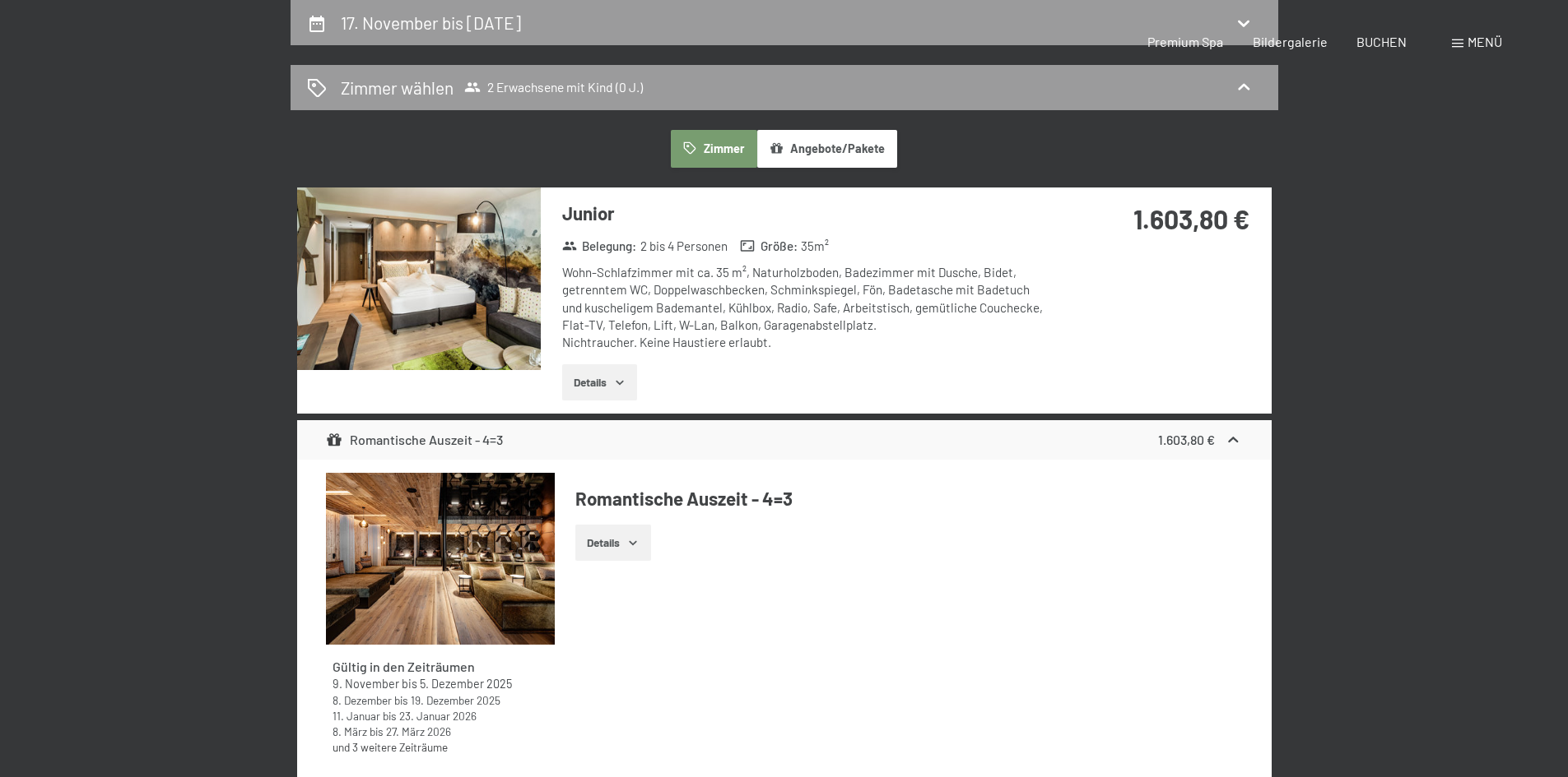
select select "2025-10-01"
select select "2025-11-01"
